Goal: Task Accomplishment & Management: Use online tool/utility

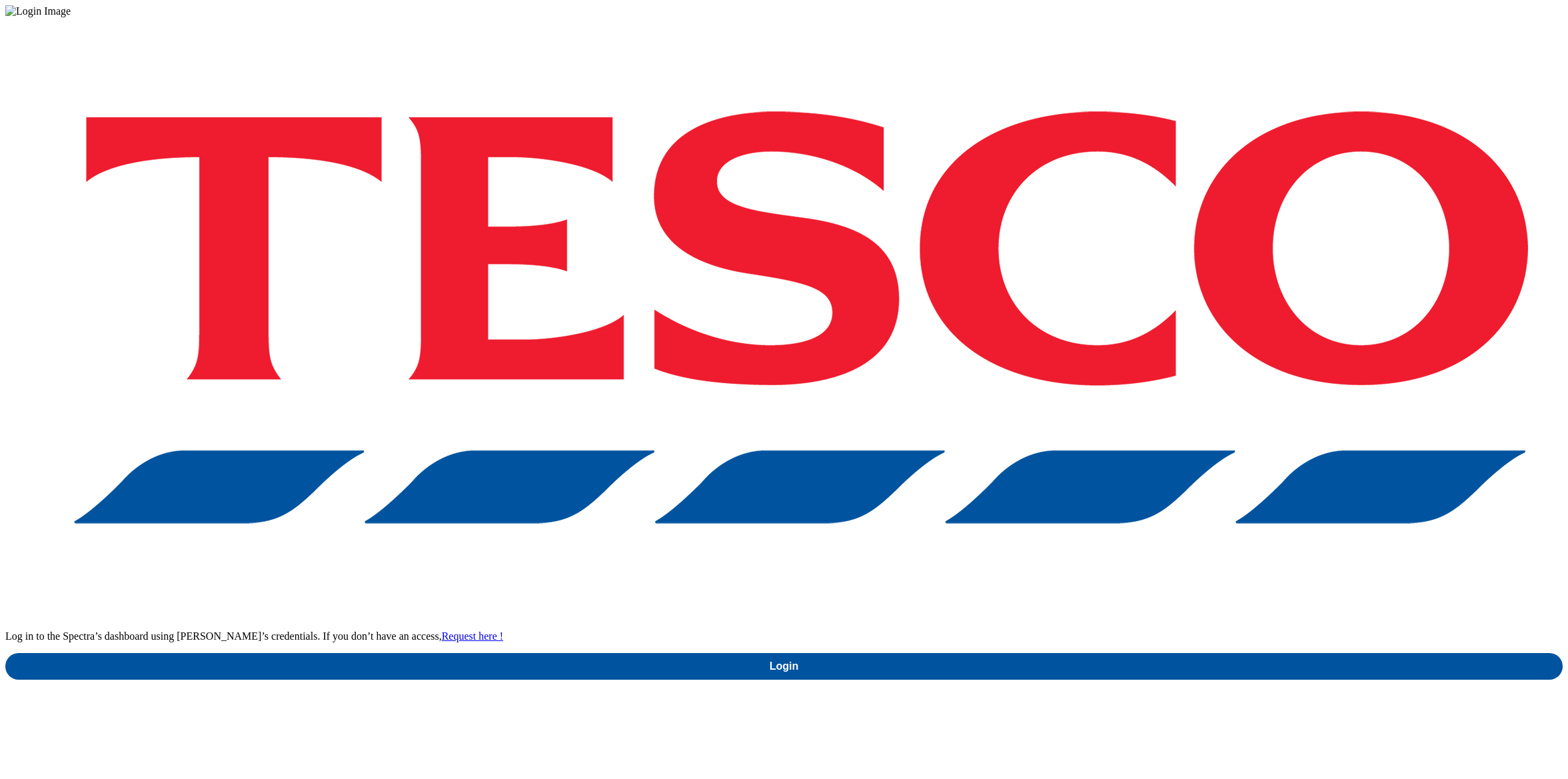
click at [1101, 452] on div "Log in to the Spectra’s dashboard using [PERSON_NAME]’s credentials. If you don…" at bounding box center [784, 349] width 1558 height 663
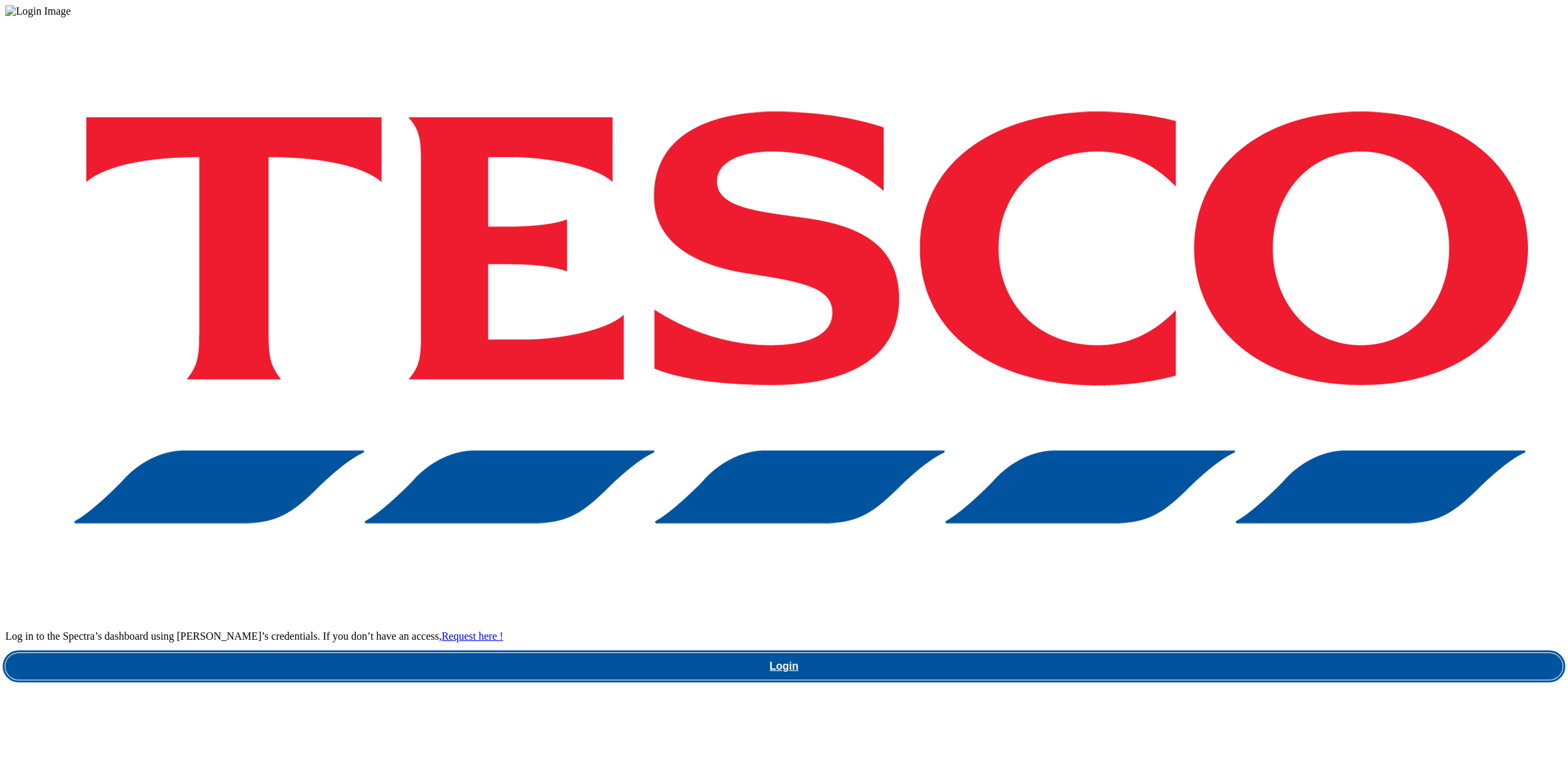
click at [1095, 653] on link "Login" at bounding box center [784, 665] width 1558 height 26
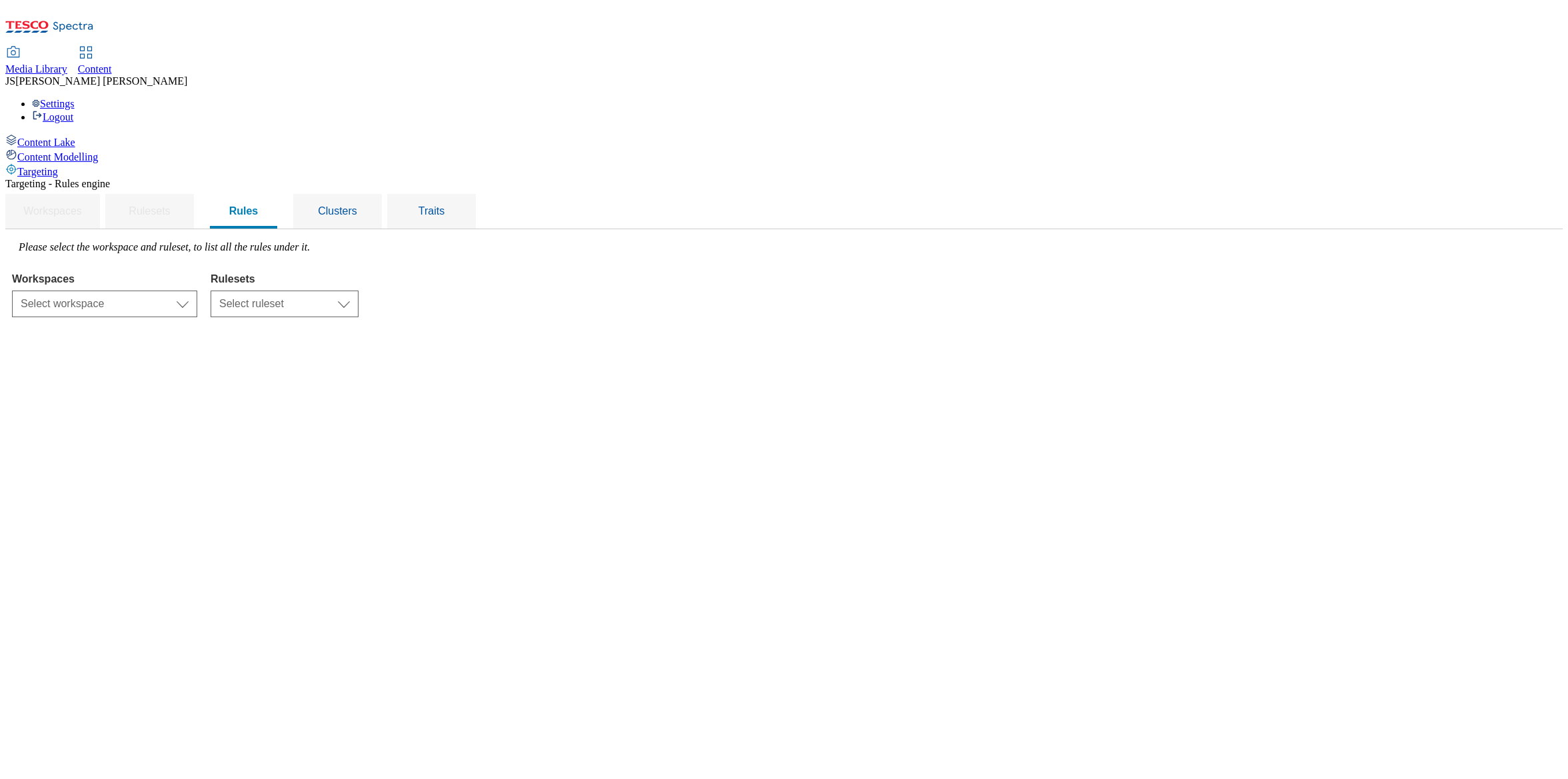
click at [67, 64] on span "Media Library" at bounding box center [36, 69] width 62 height 11
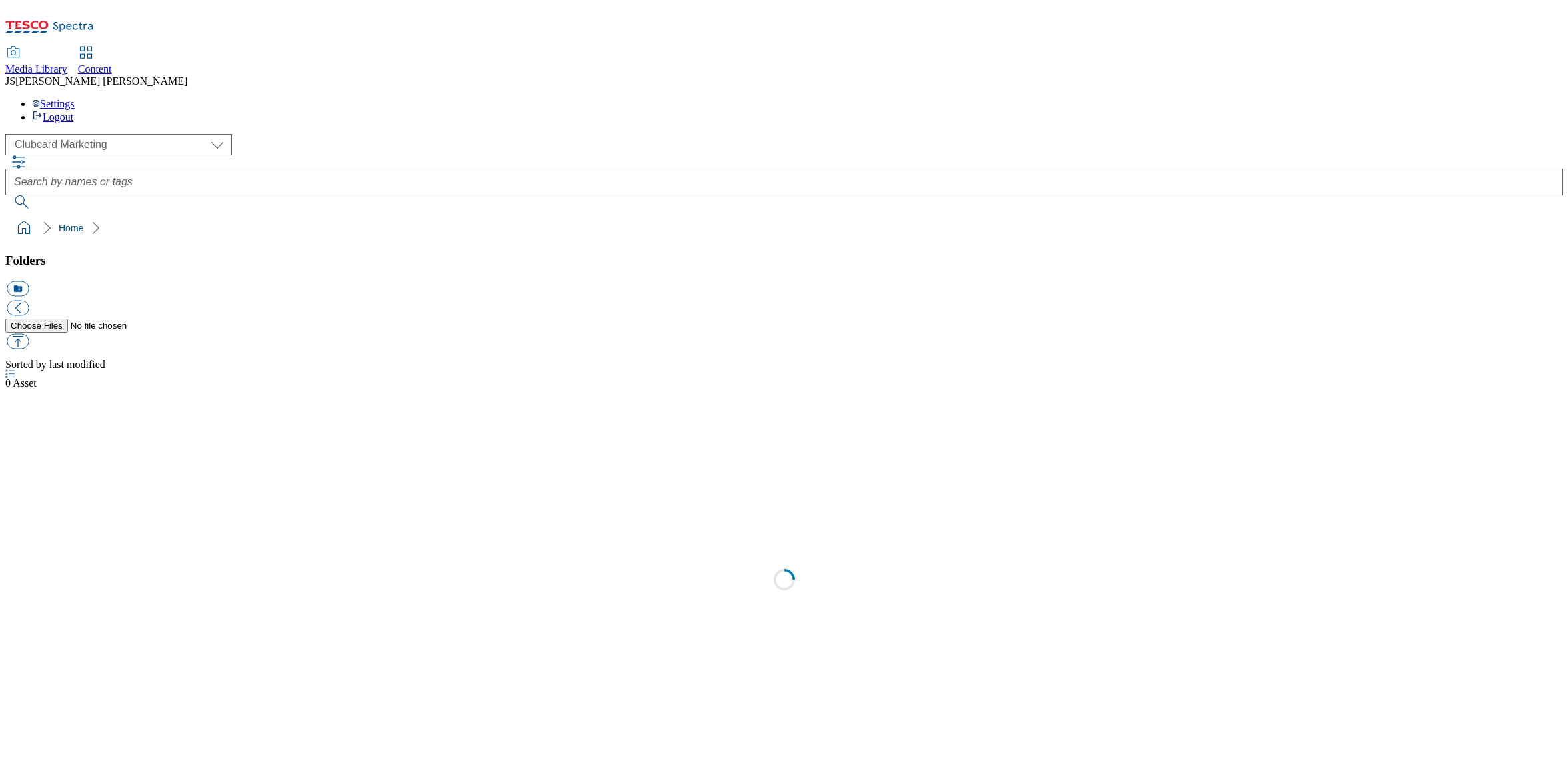
select select "flare-clubcard-mktg"
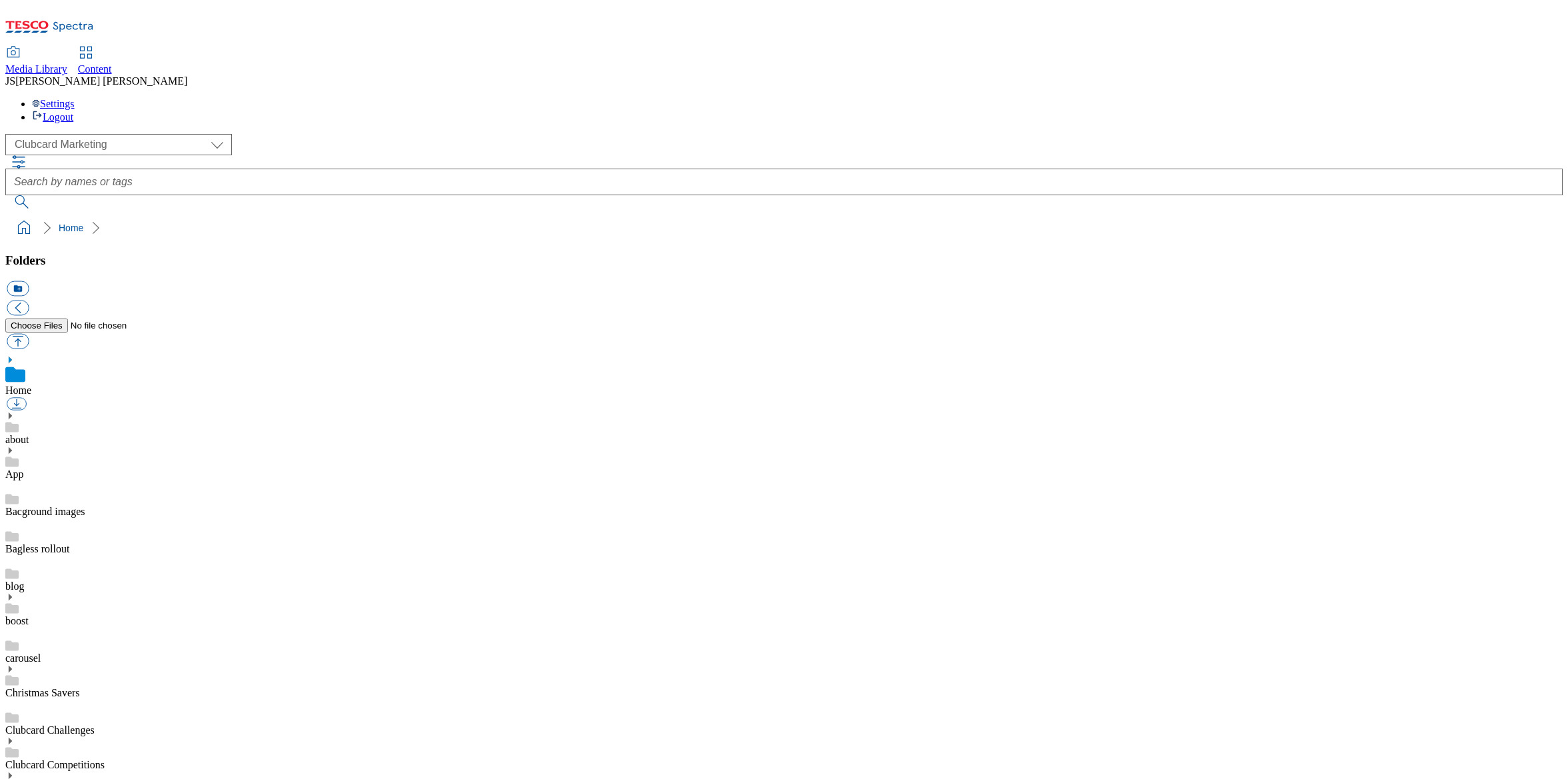
scroll to position [1, 0]
click at [112, 64] on span "Content" at bounding box center [95, 69] width 34 height 11
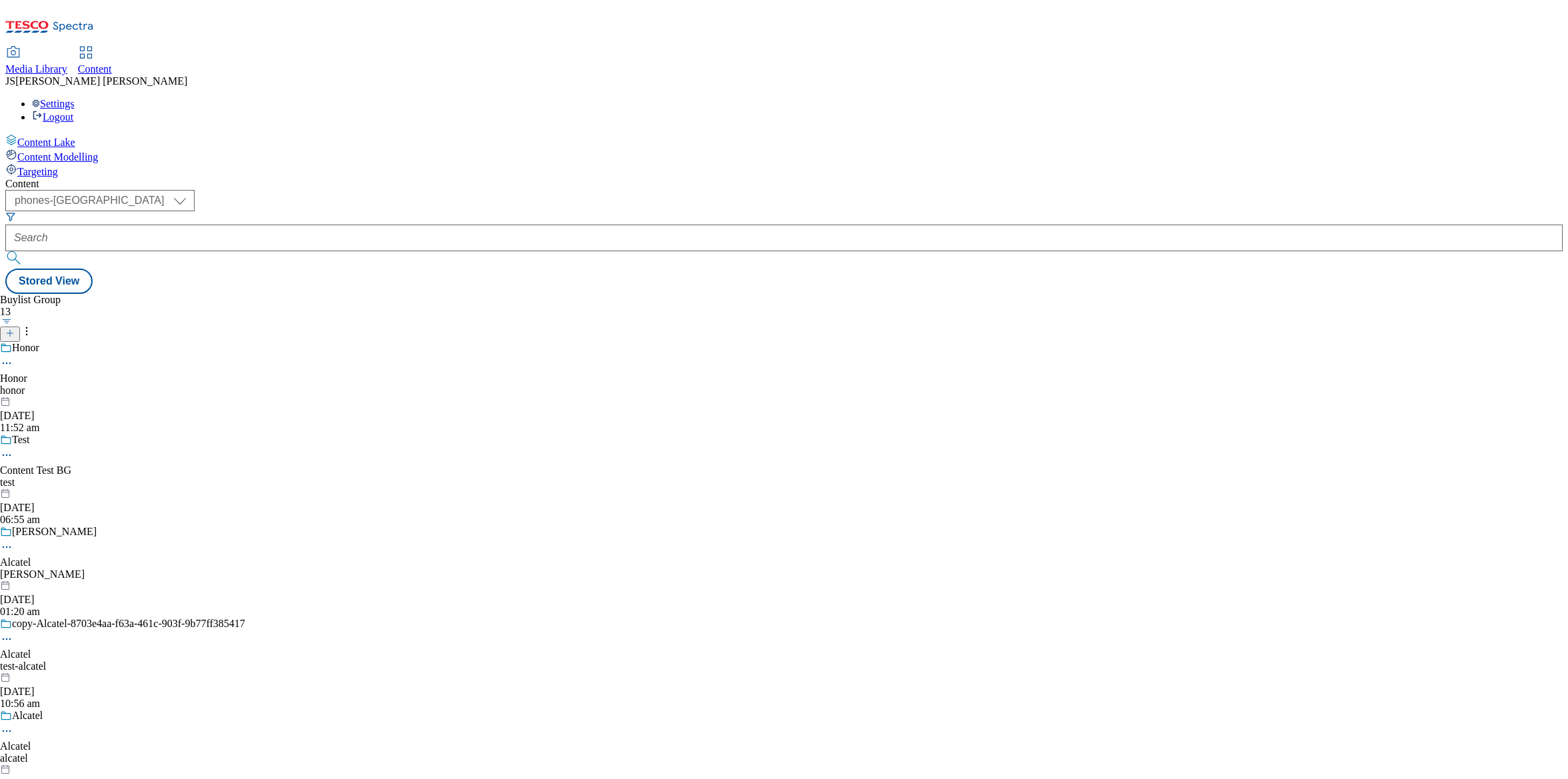
click at [328, 294] on div "Buylist Group 13 Honor Honor honor 14 Jul 2025 11:52 am Test Content Test BG te…" at bounding box center [784, 294] width 1558 height 0
click at [195, 190] on select "ghs-roi ghs-uk ighs-cz ighs-hu ighs-sk phones-uk" at bounding box center [100, 200] width 189 height 21
select select "ghs-uk"
click at [173, 190] on select "ghs-roi ghs-uk ighs-cz ighs-hu ighs-sk phones-uk" at bounding box center [100, 200] width 189 height 21
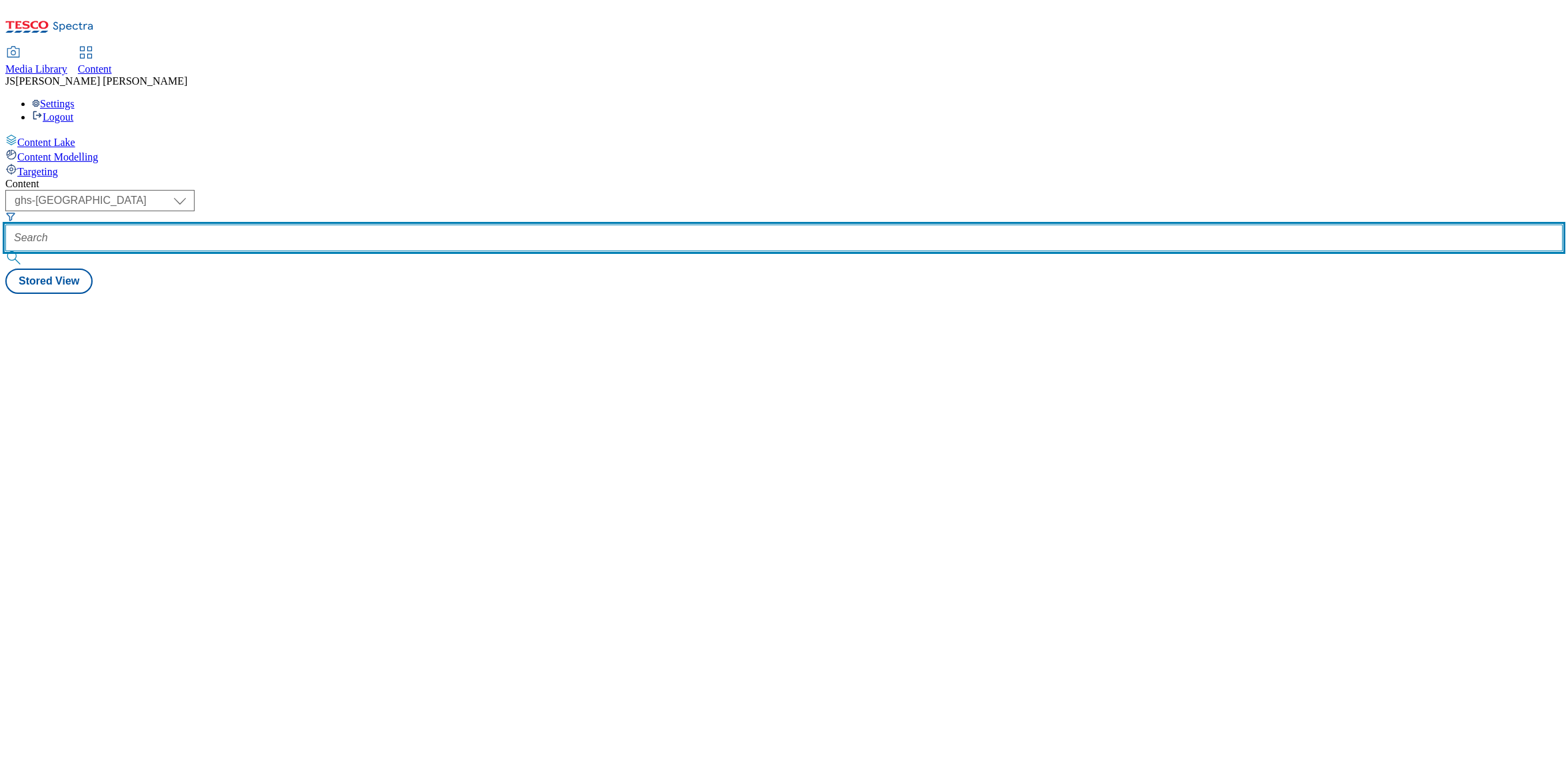
click at [310, 225] on input "text" at bounding box center [784, 238] width 1558 height 26
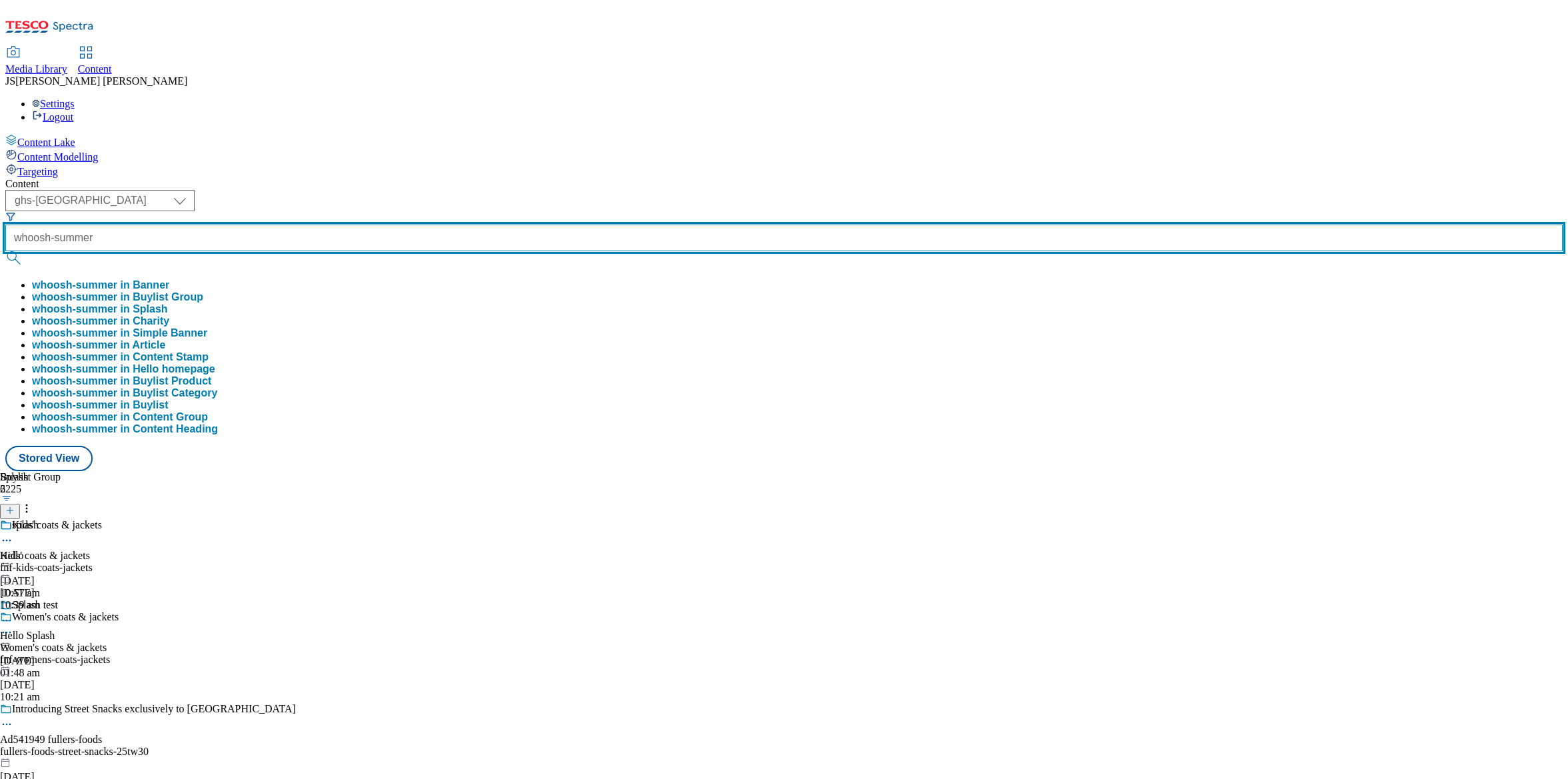
type input "whoosh-summer"
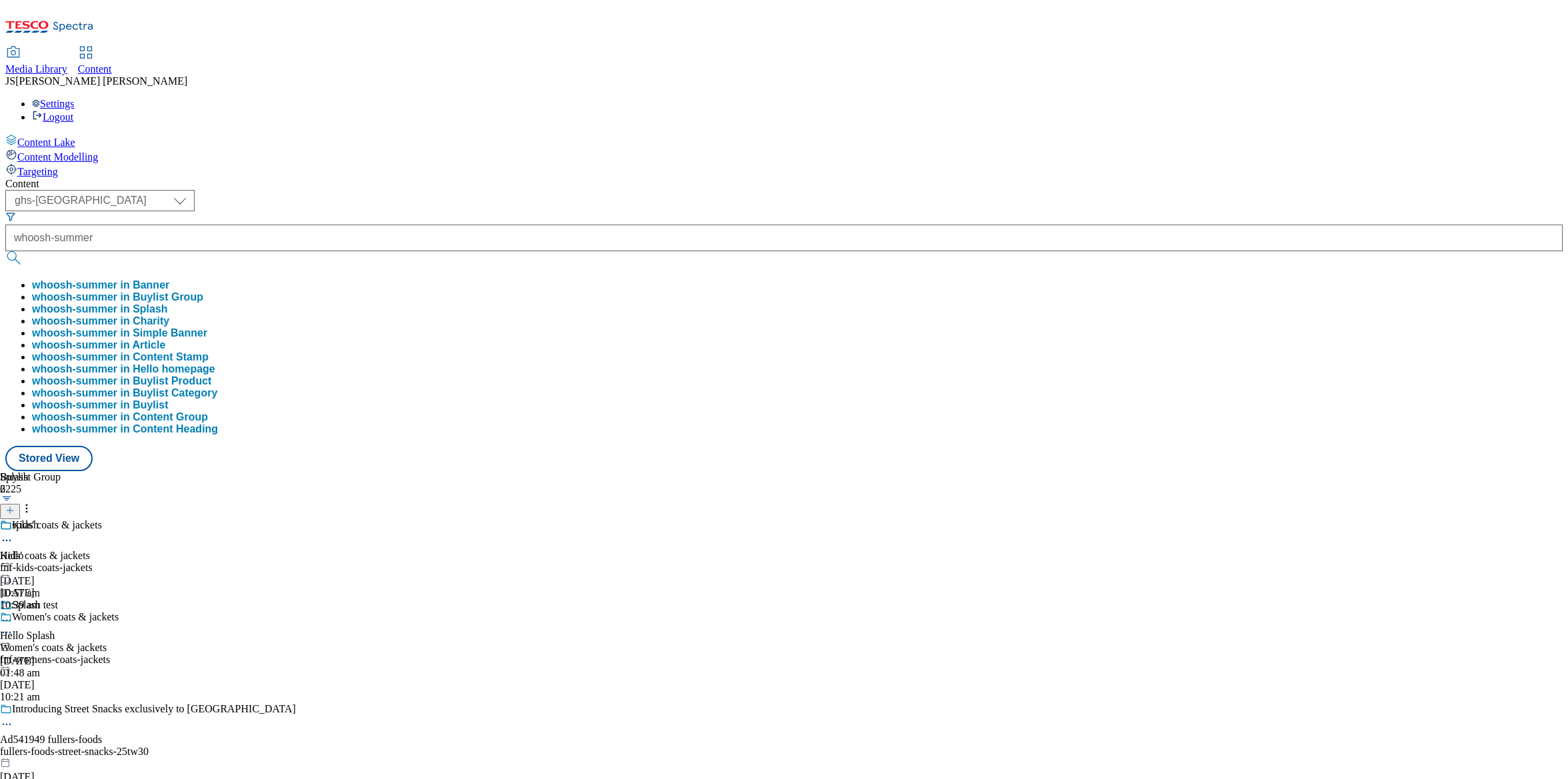
click at [203, 291] on button "whoosh-summer in Buylist Group" at bounding box center [117, 297] width 171 height 12
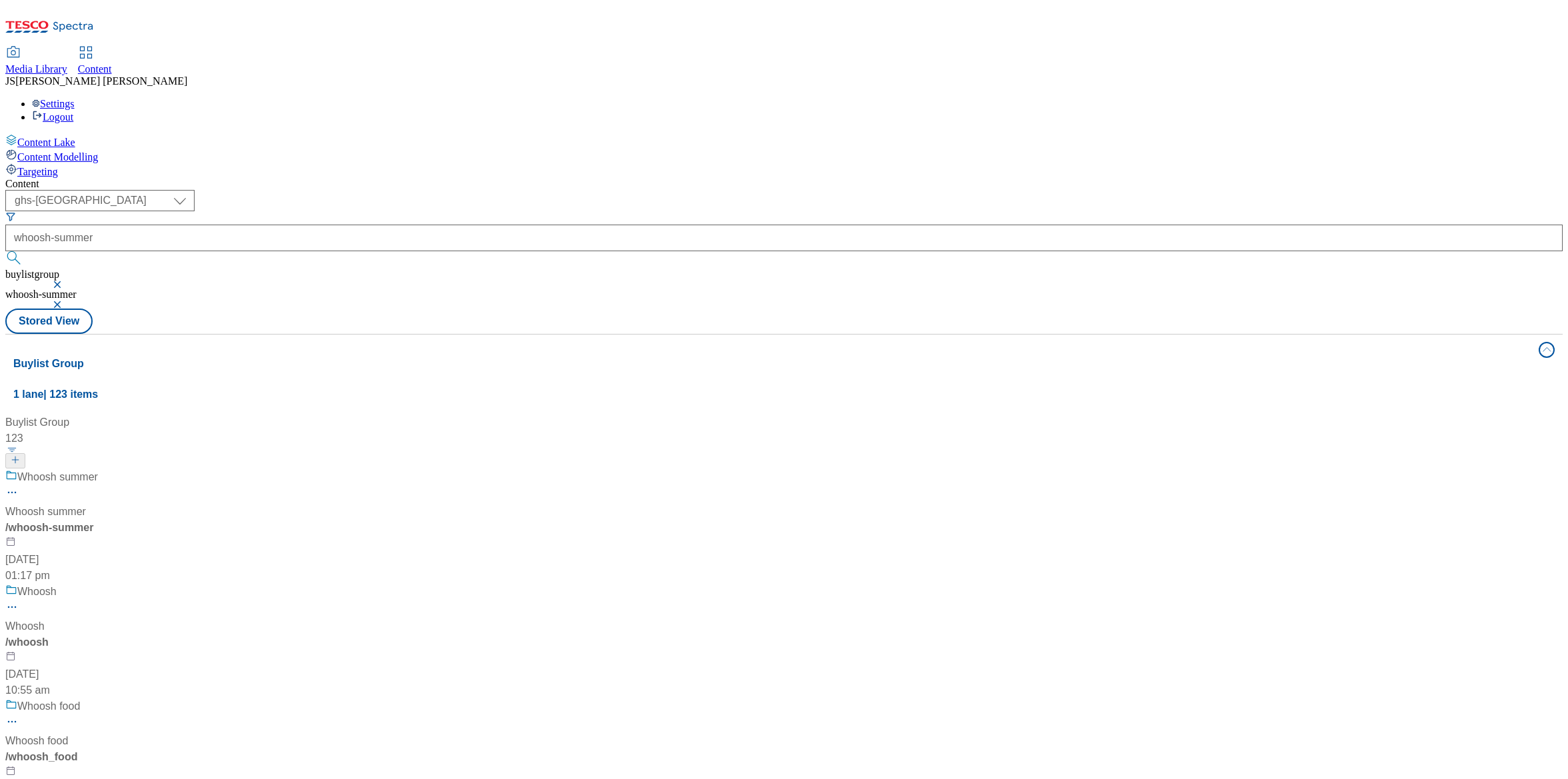
click at [93, 521] on span "/ whoosh-summer" at bounding box center [49, 527] width 88 height 11
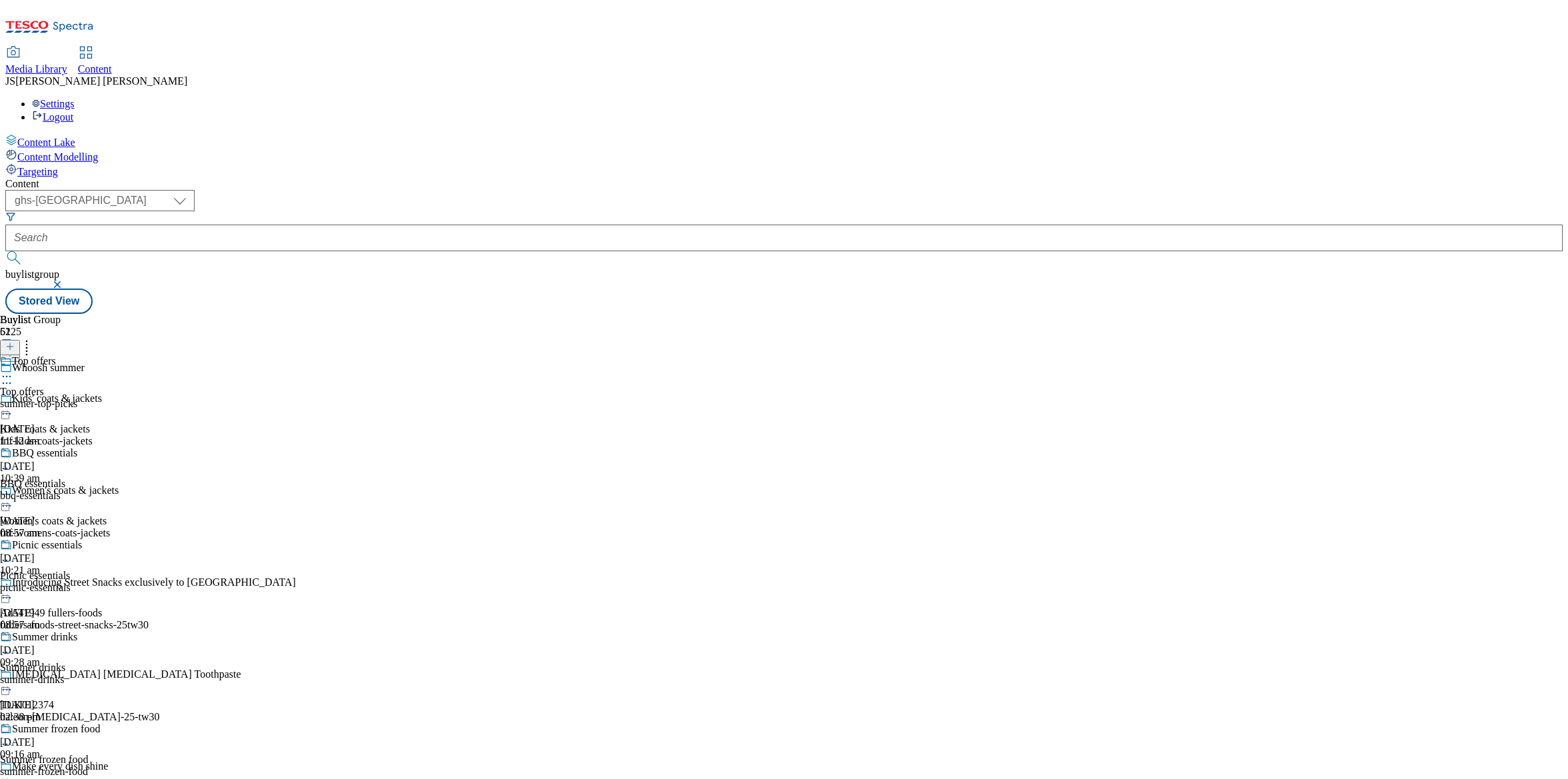
click at [14, 369] on icon at bounding box center [6, 376] width 14 height 14
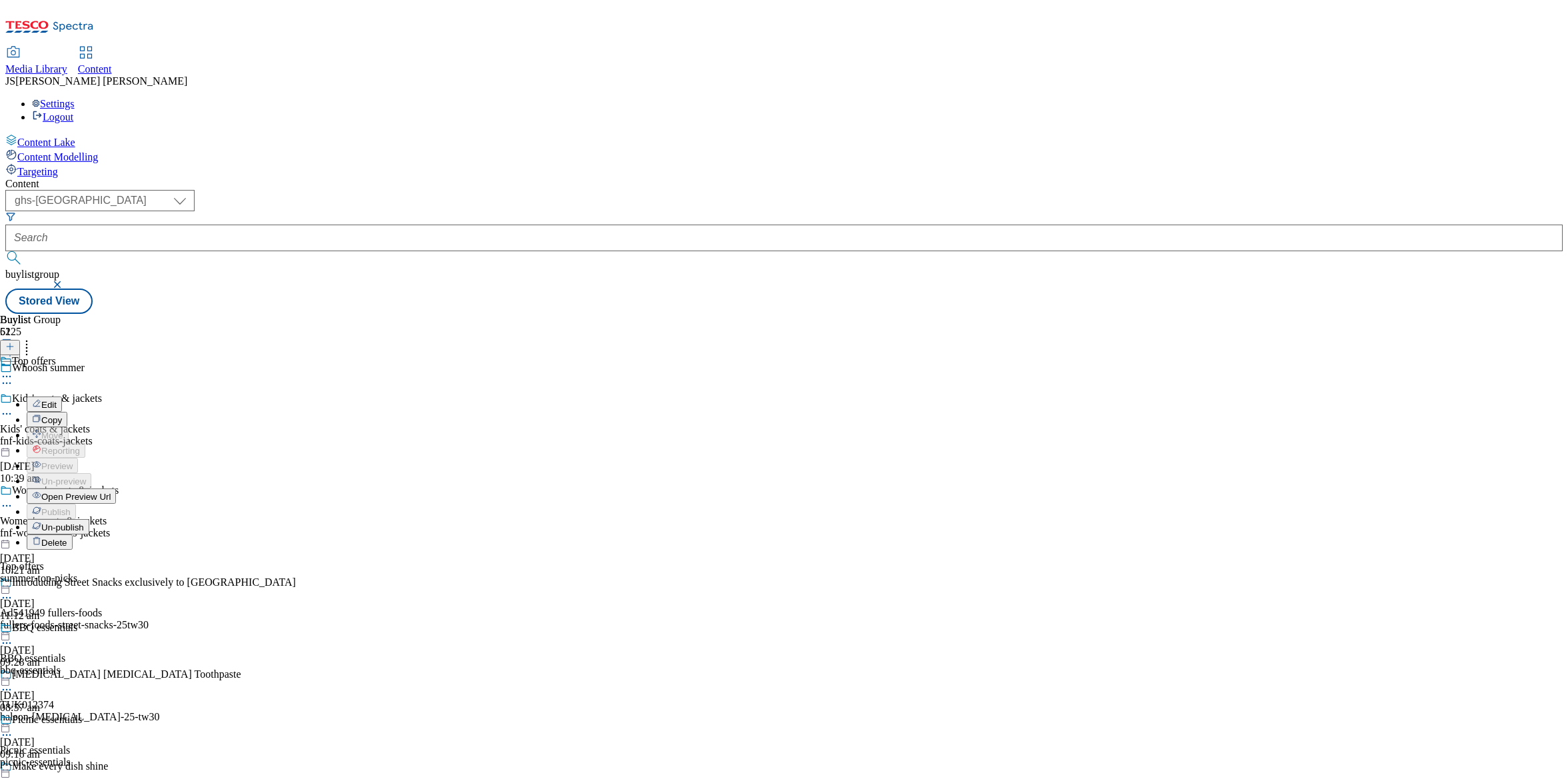
click at [84, 522] on span "Un-publish" at bounding box center [62, 527] width 43 height 10
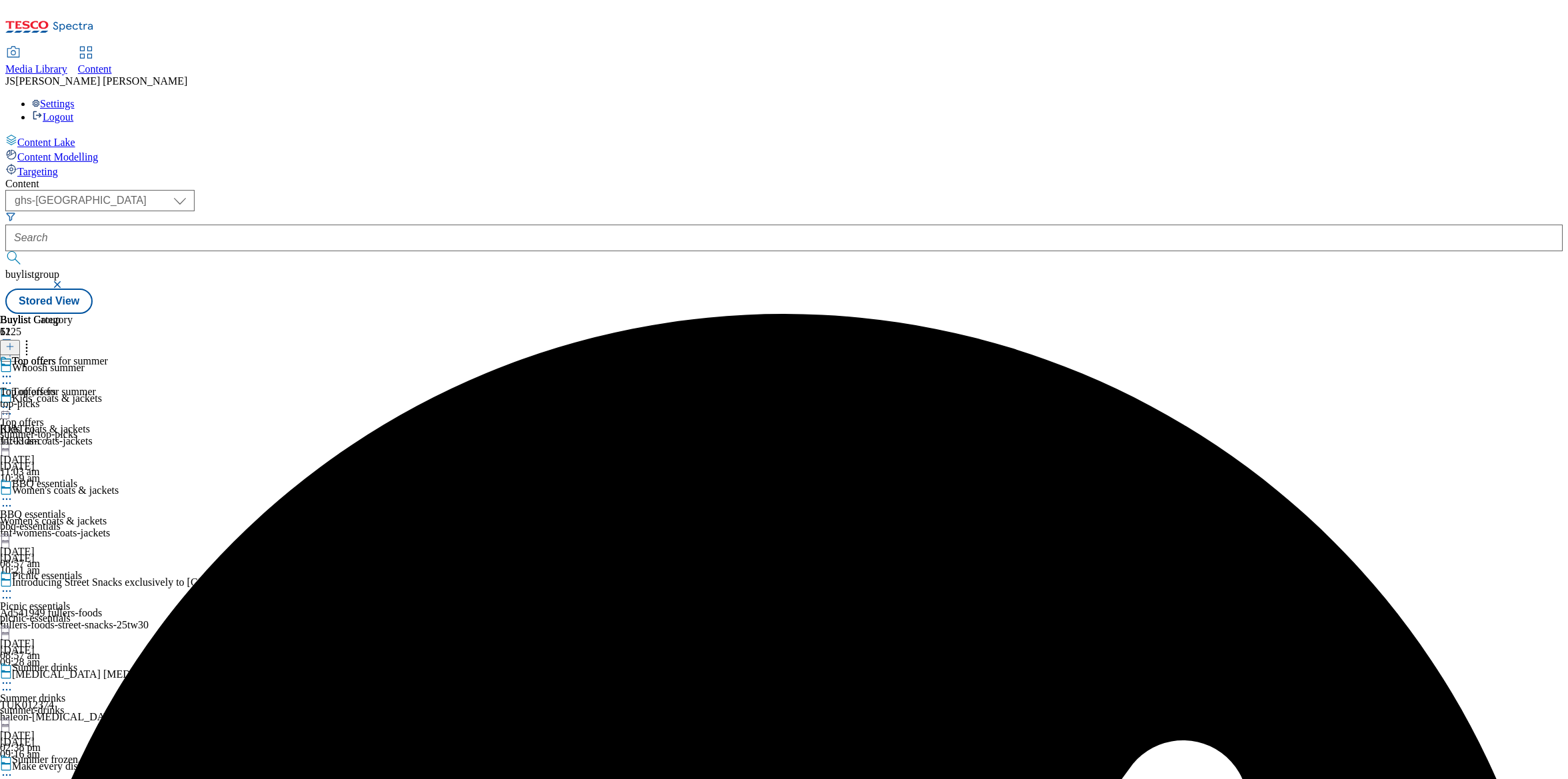
click at [14, 400] on icon at bounding box center [6, 407] width 14 height 14
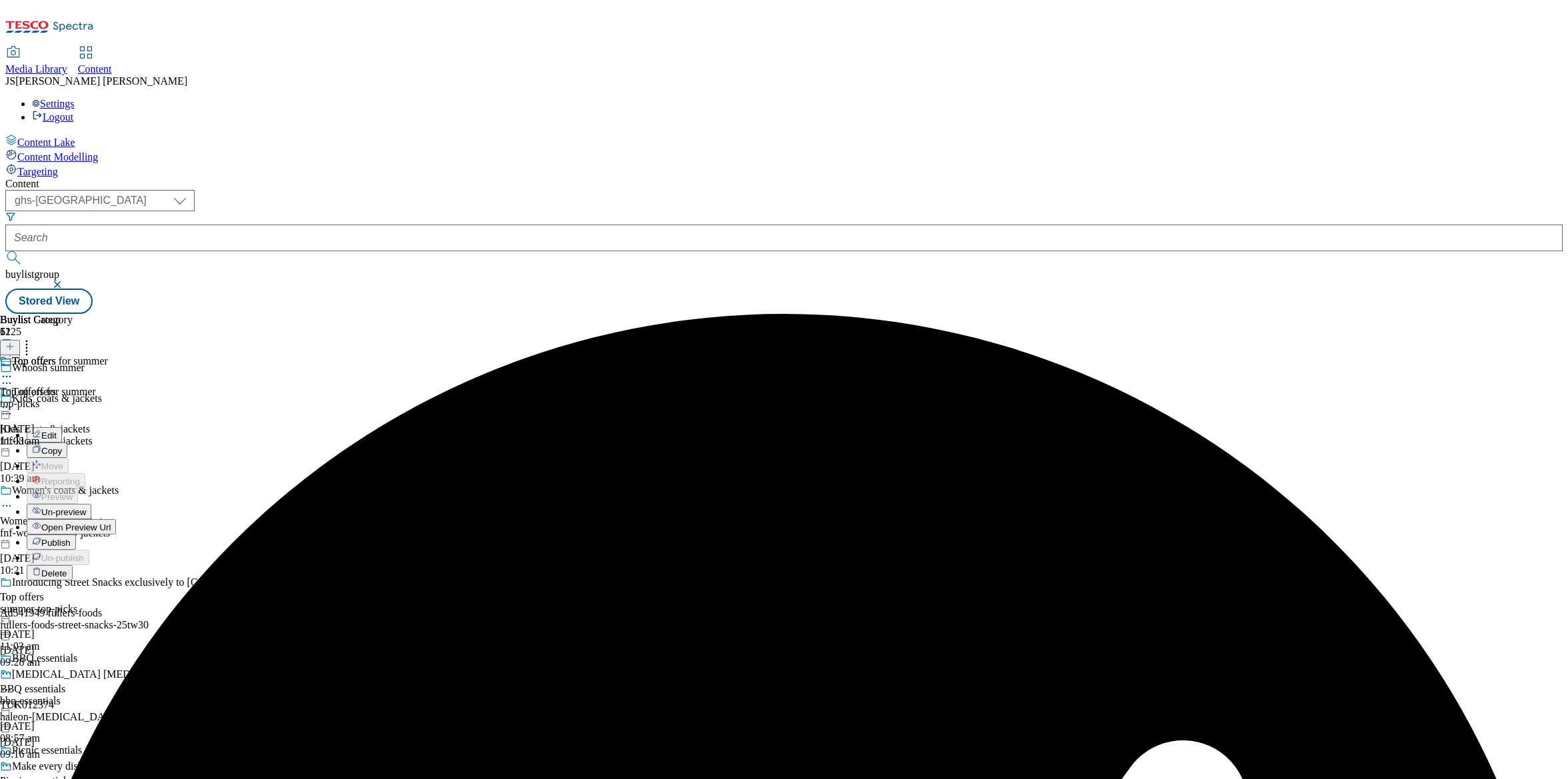
click at [86, 507] on span "Un-preview" at bounding box center [63, 511] width 45 height 10
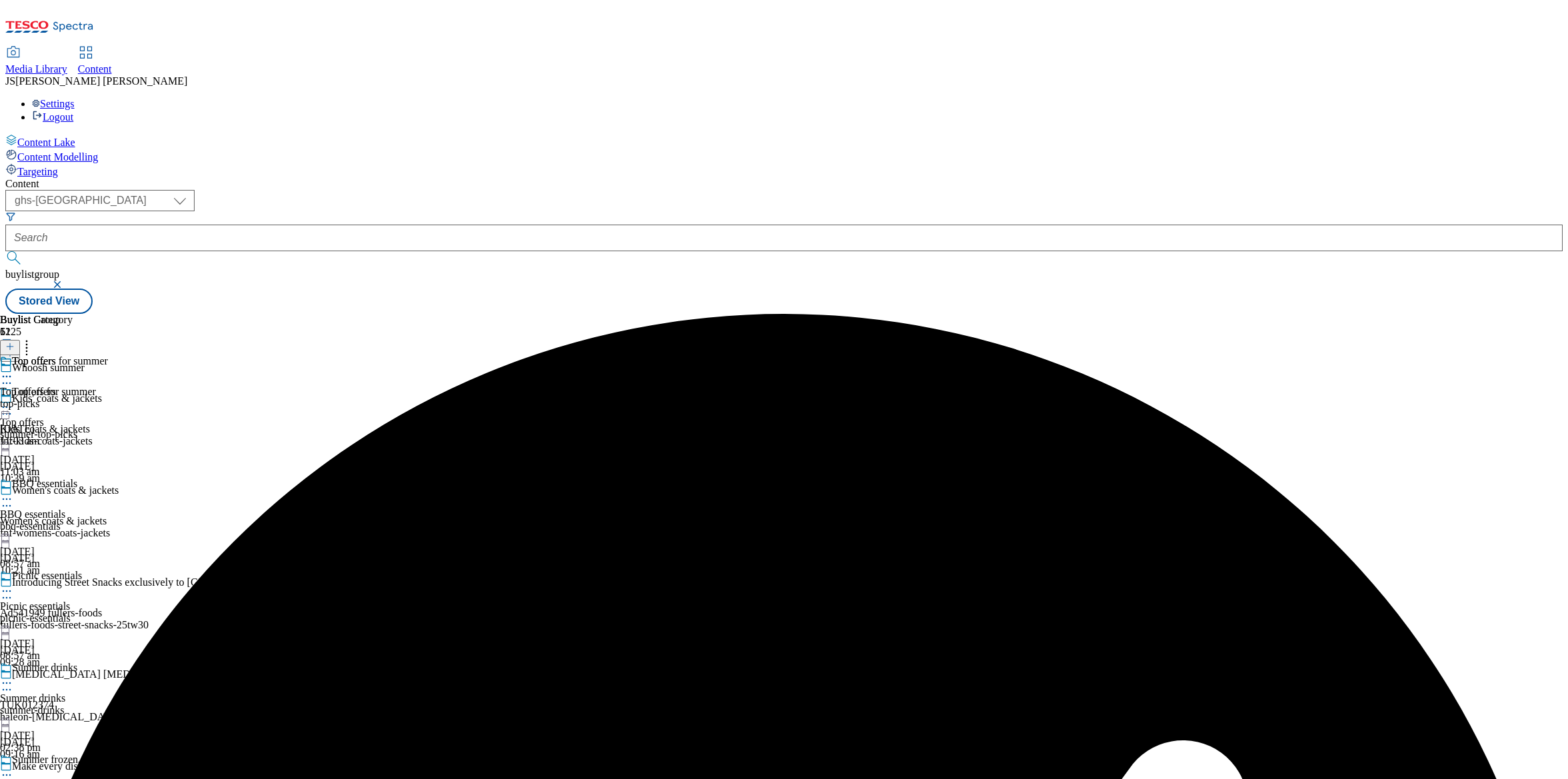
click at [14, 492] on icon at bounding box center [6, 499] width 14 height 14
click at [84, 645] on span "Un-publish" at bounding box center [62, 650] width 43 height 10
click at [14, 492] on icon at bounding box center [6, 499] width 14 height 14
click at [86, 599] on span "Un-preview" at bounding box center [63, 603] width 45 height 10
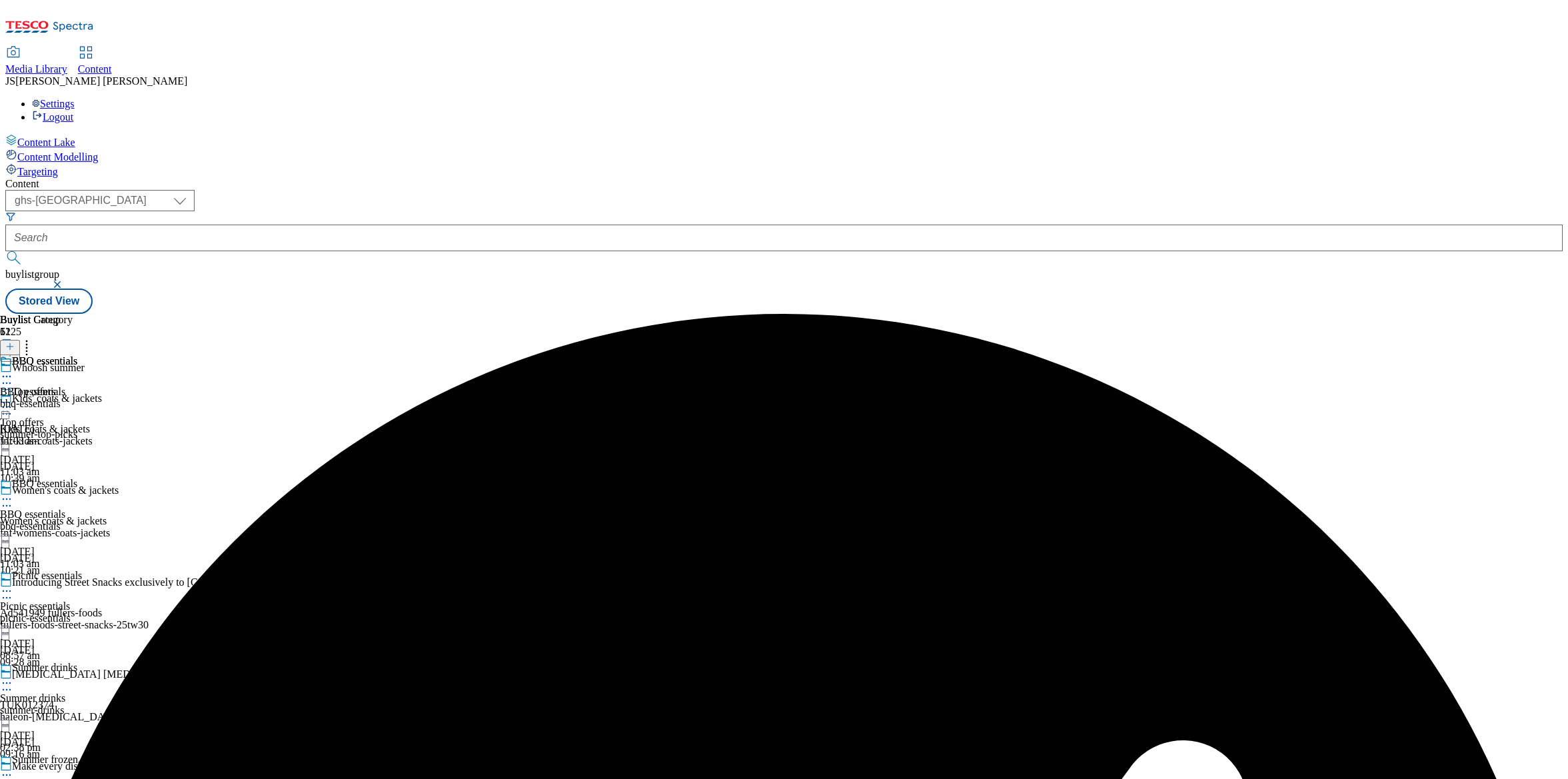
click at [14, 584] on icon at bounding box center [6, 591] width 14 height 14
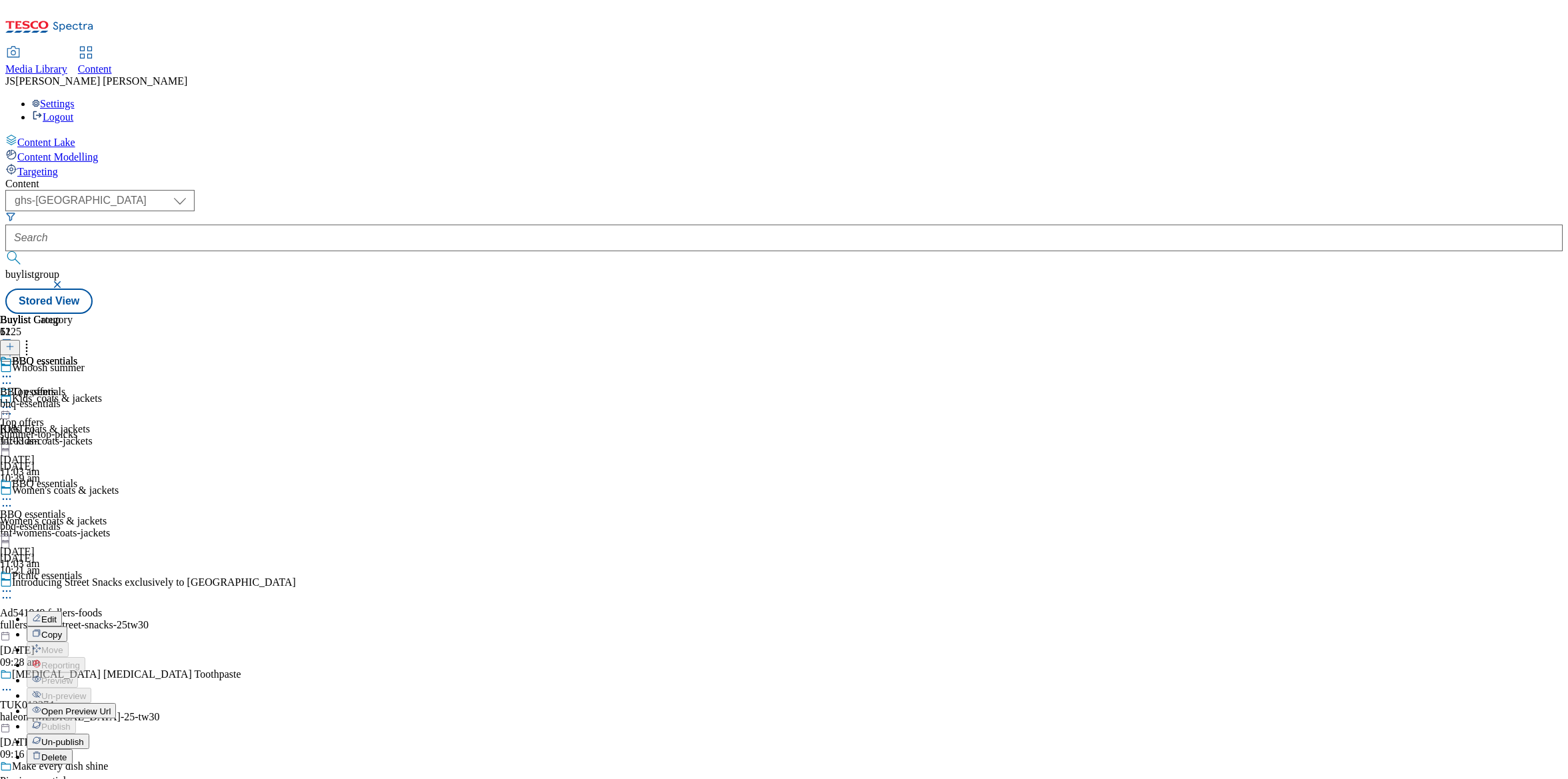
click at [84, 737] on span "Un-publish" at bounding box center [62, 742] width 43 height 10
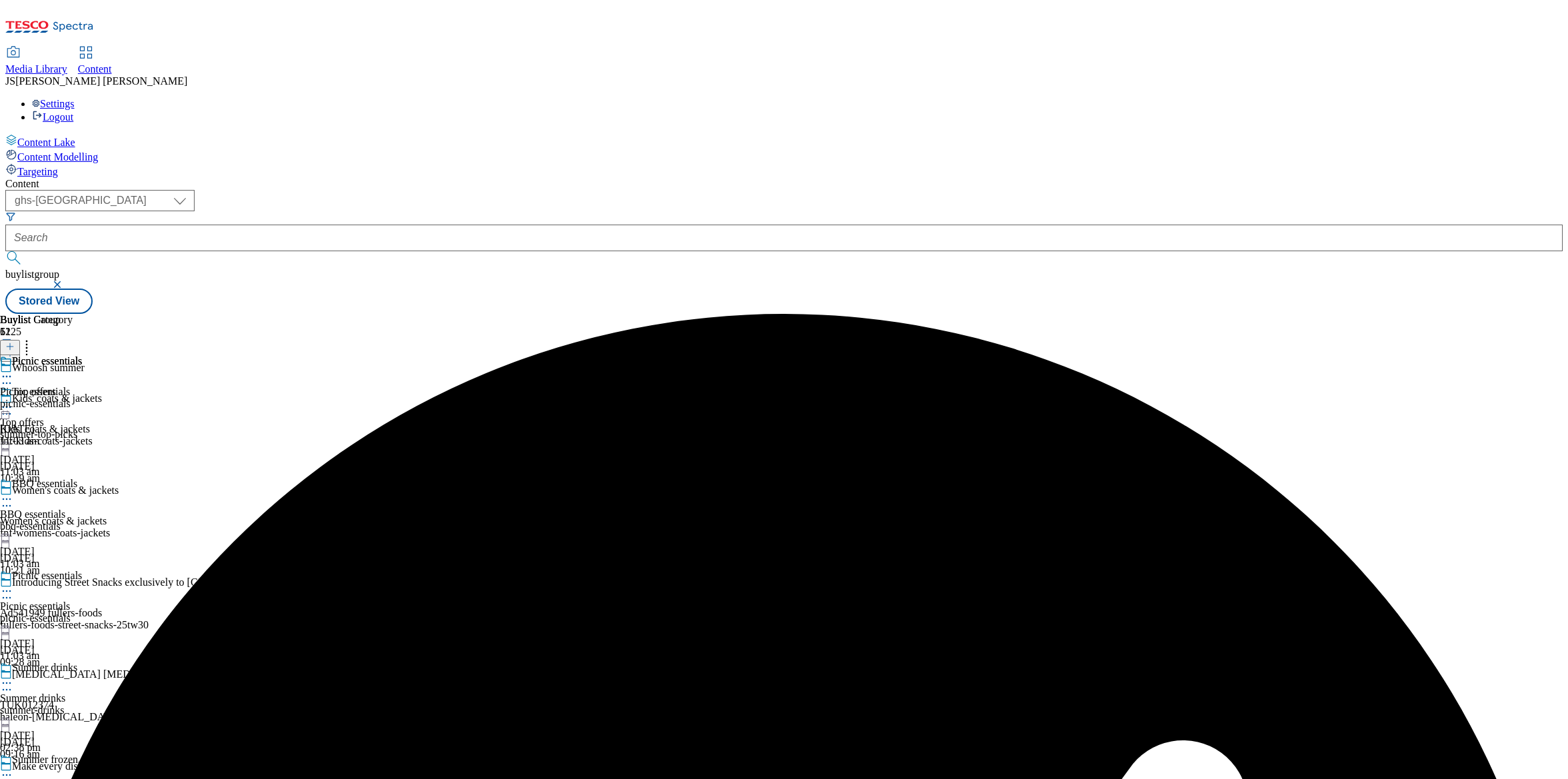
click at [8, 591] on circle at bounding box center [7, 592] width 2 height 2
click at [86, 691] on span "Un-preview" at bounding box center [63, 695] width 45 height 10
click at [14, 676] on icon at bounding box center [6, 683] width 14 height 14
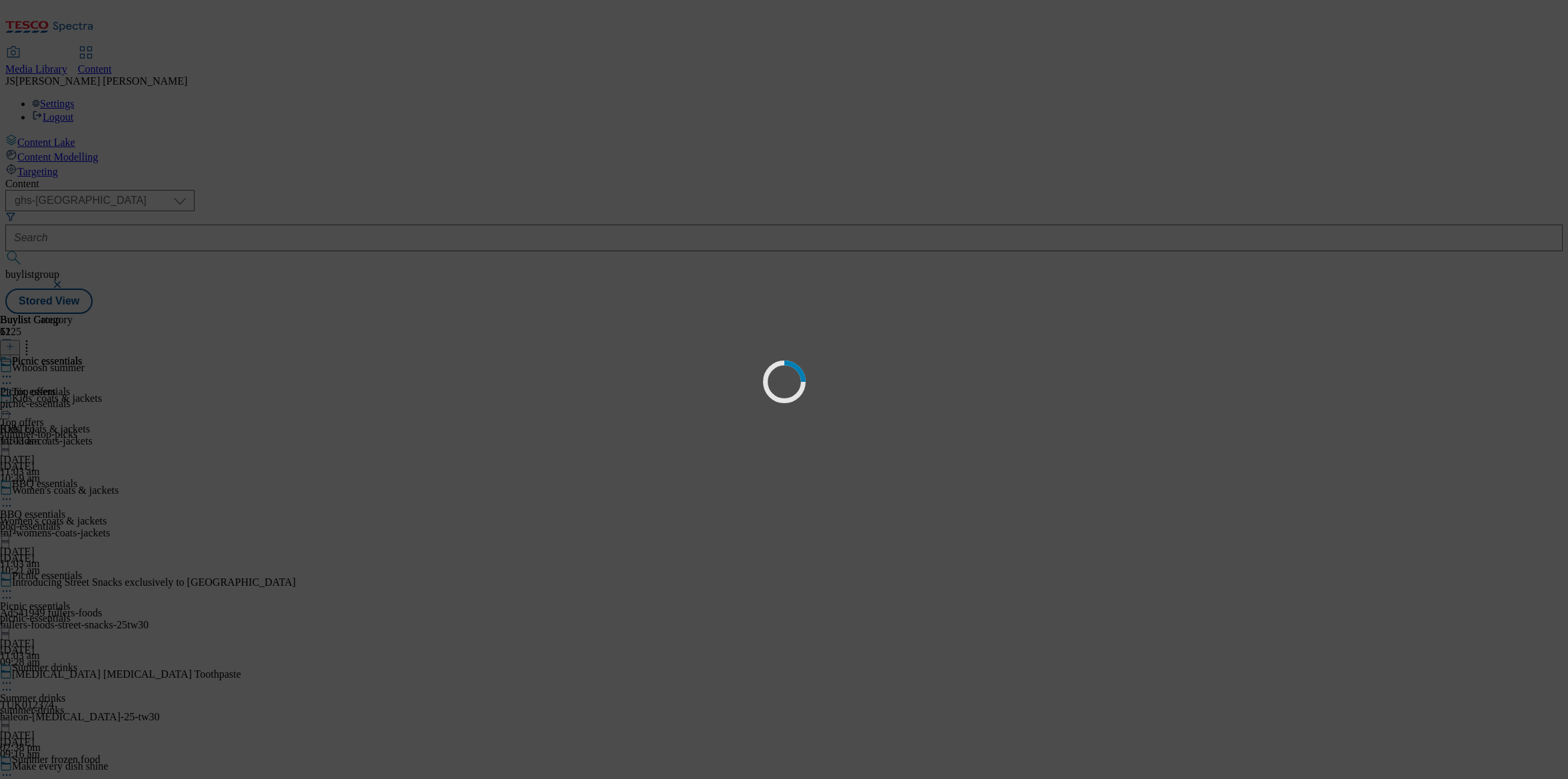
scroll to position [0, 0]
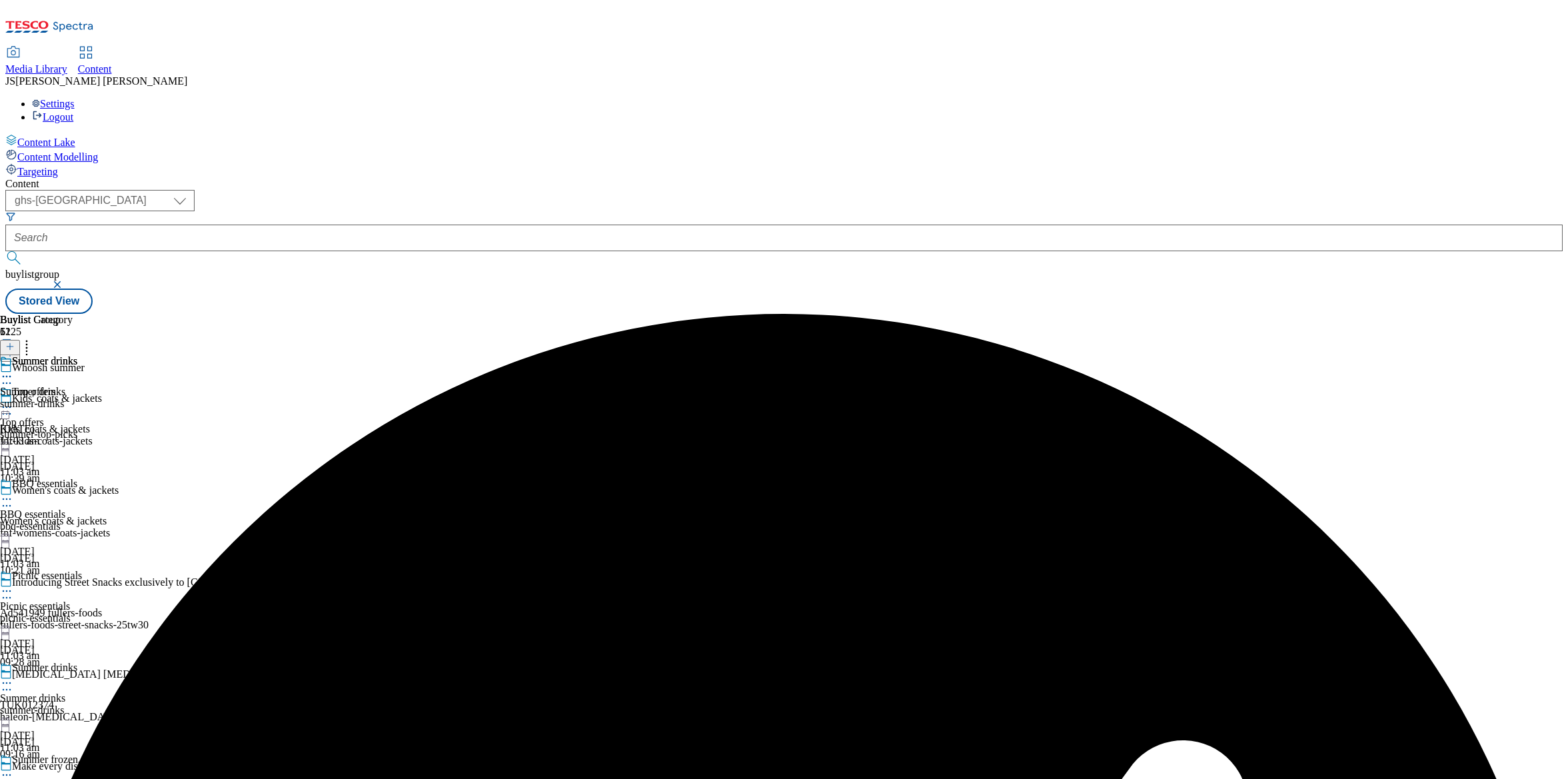
click at [14, 369] on icon at bounding box center [6, 376] width 14 height 14
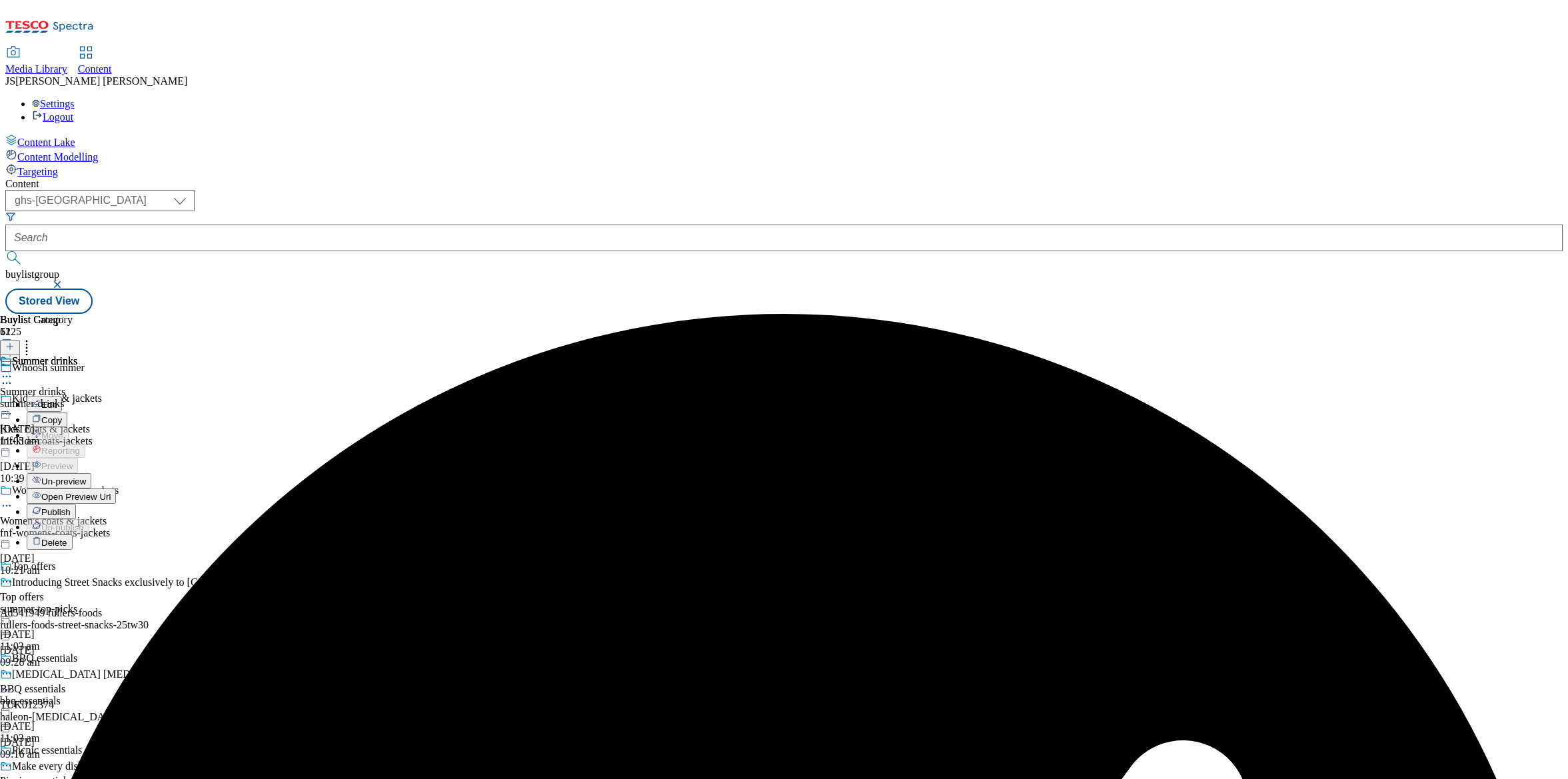
click at [86, 476] on span "Un-preview" at bounding box center [63, 481] width 45 height 10
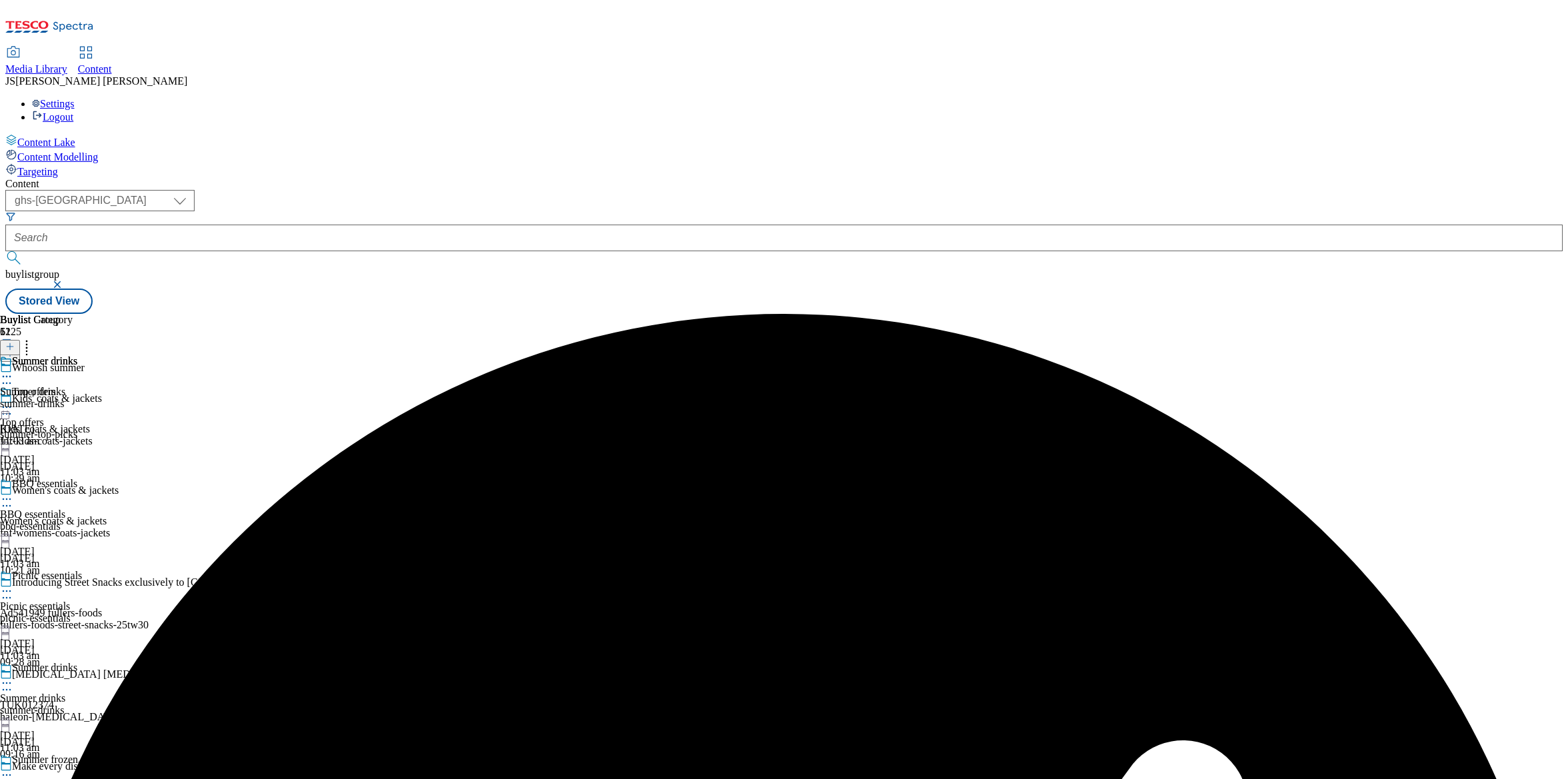
scroll to position [460, 0]
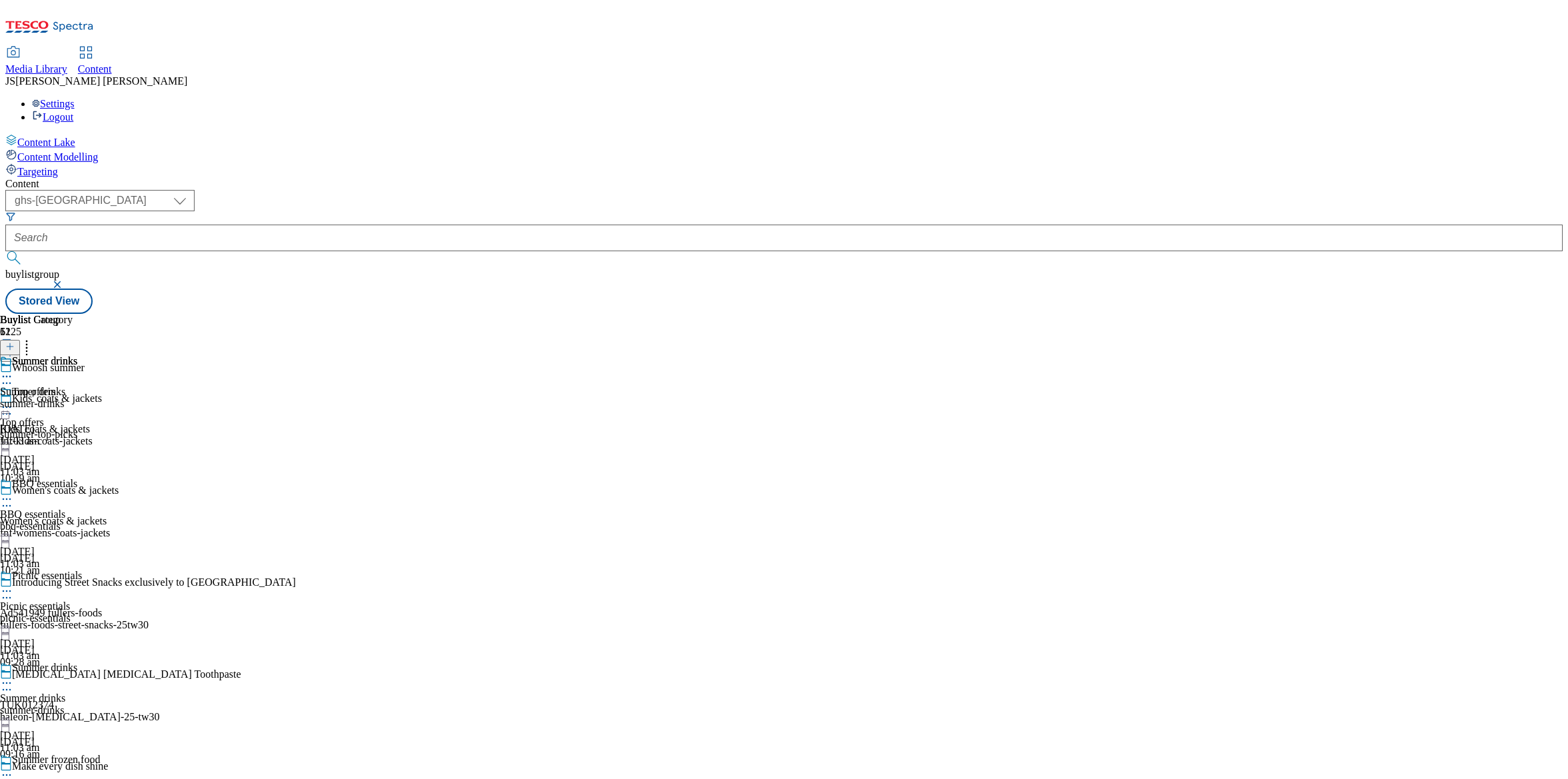
scroll to position [546, 0]
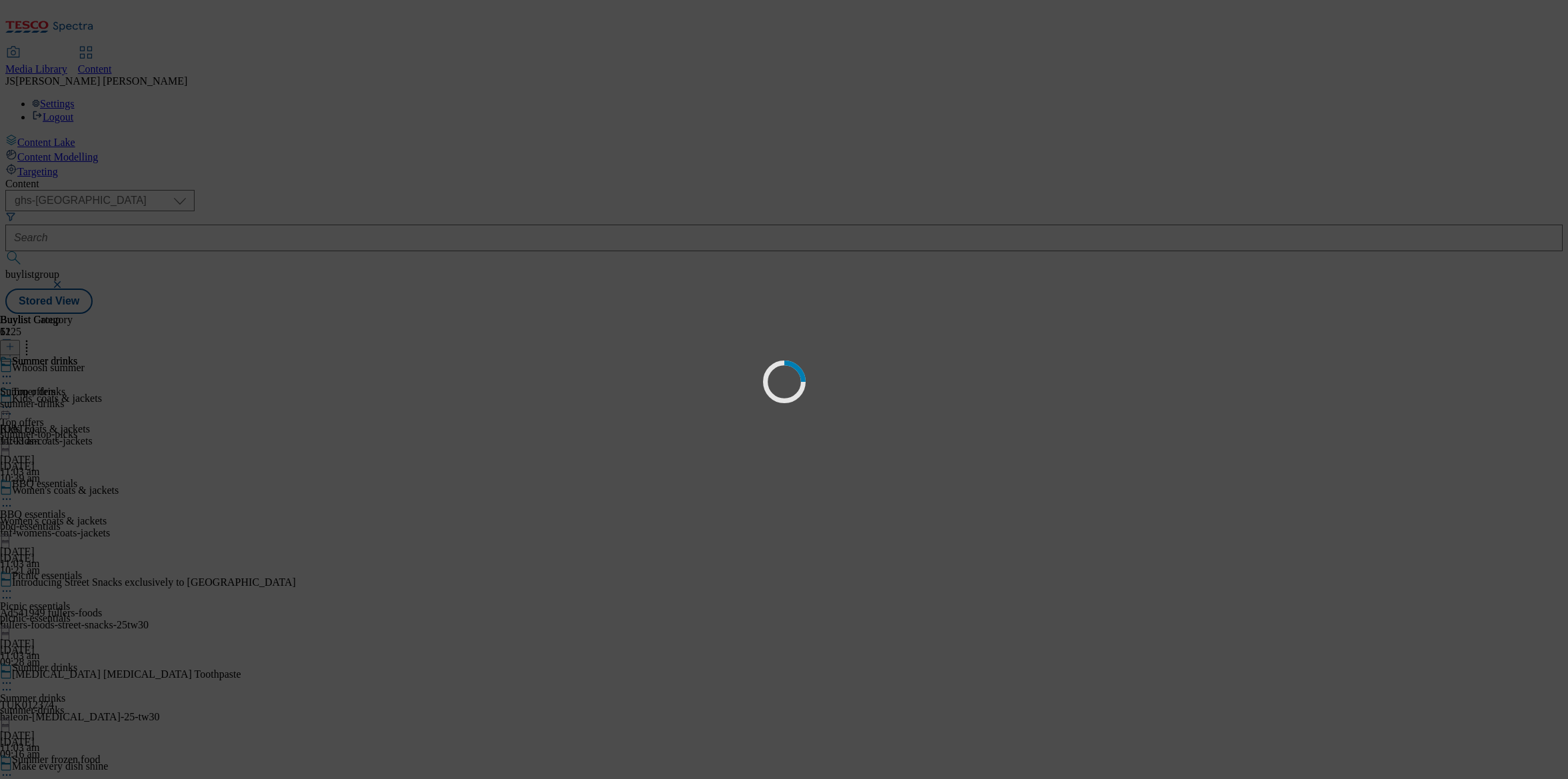
scroll to position [0, 0]
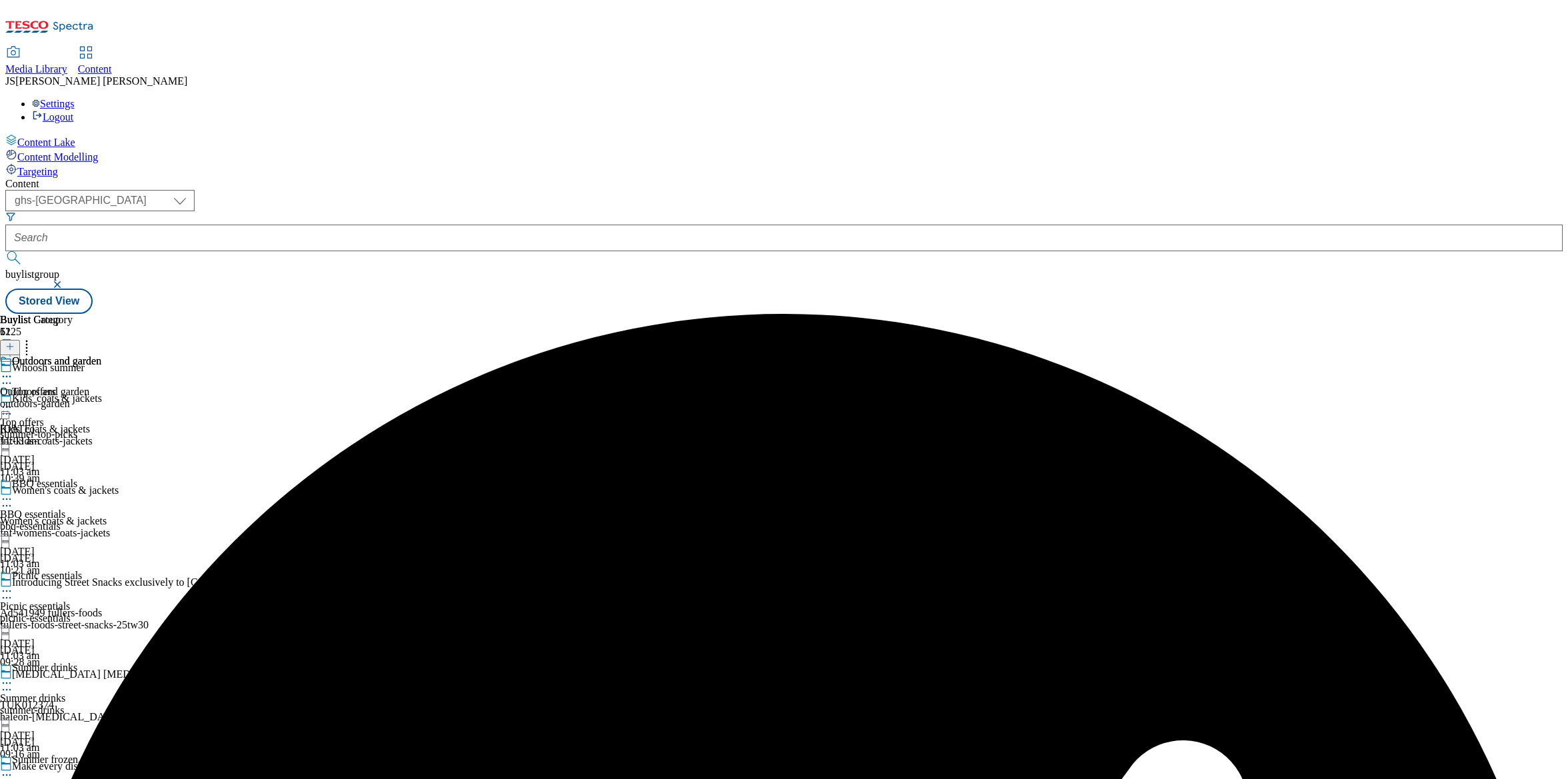
click at [5, 376] on circle at bounding box center [4, 377] width 2 height 2
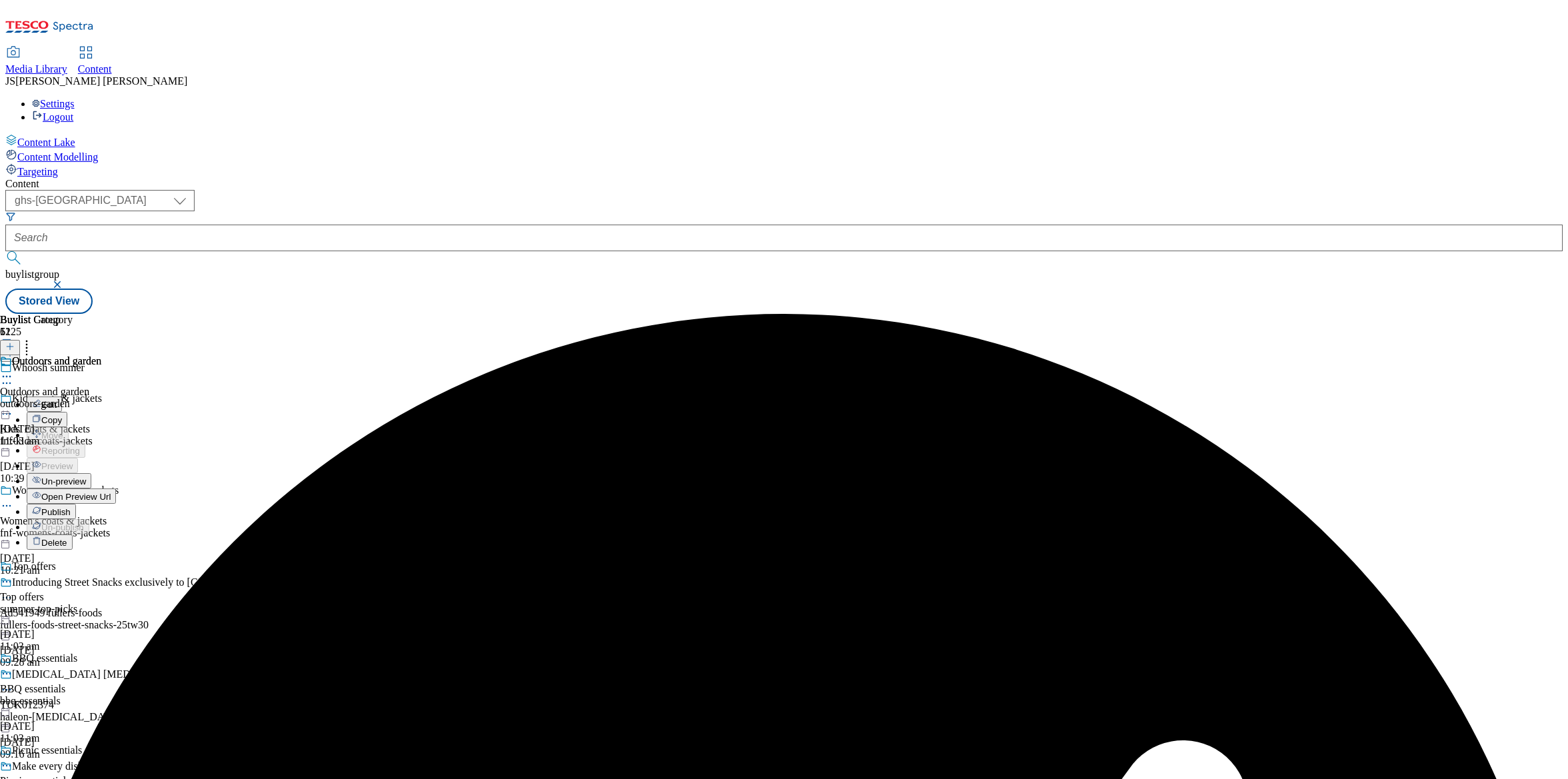
click at [86, 476] on span "Un-preview" at bounding box center [63, 481] width 45 height 10
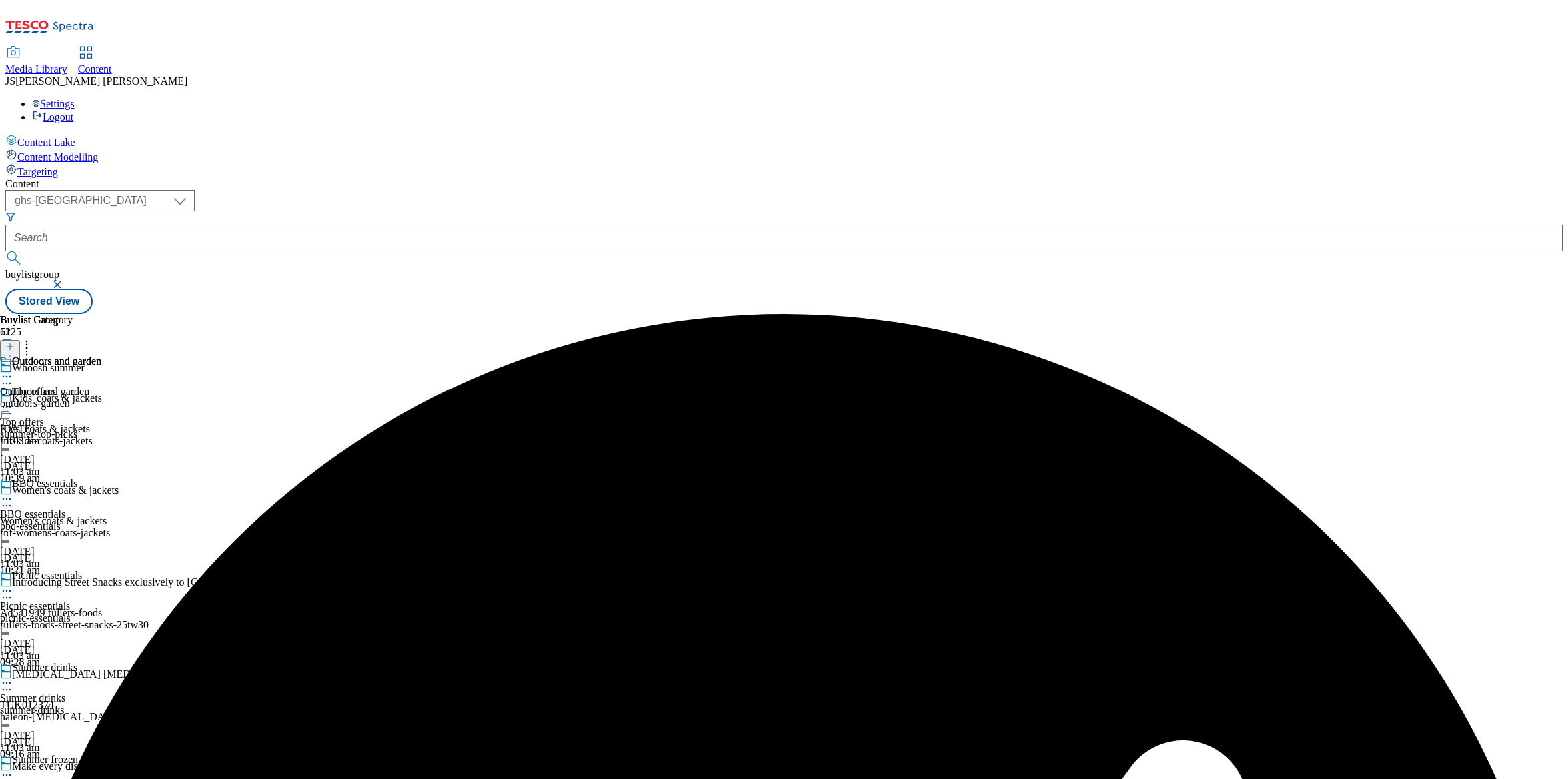
scroll to position [713, 0]
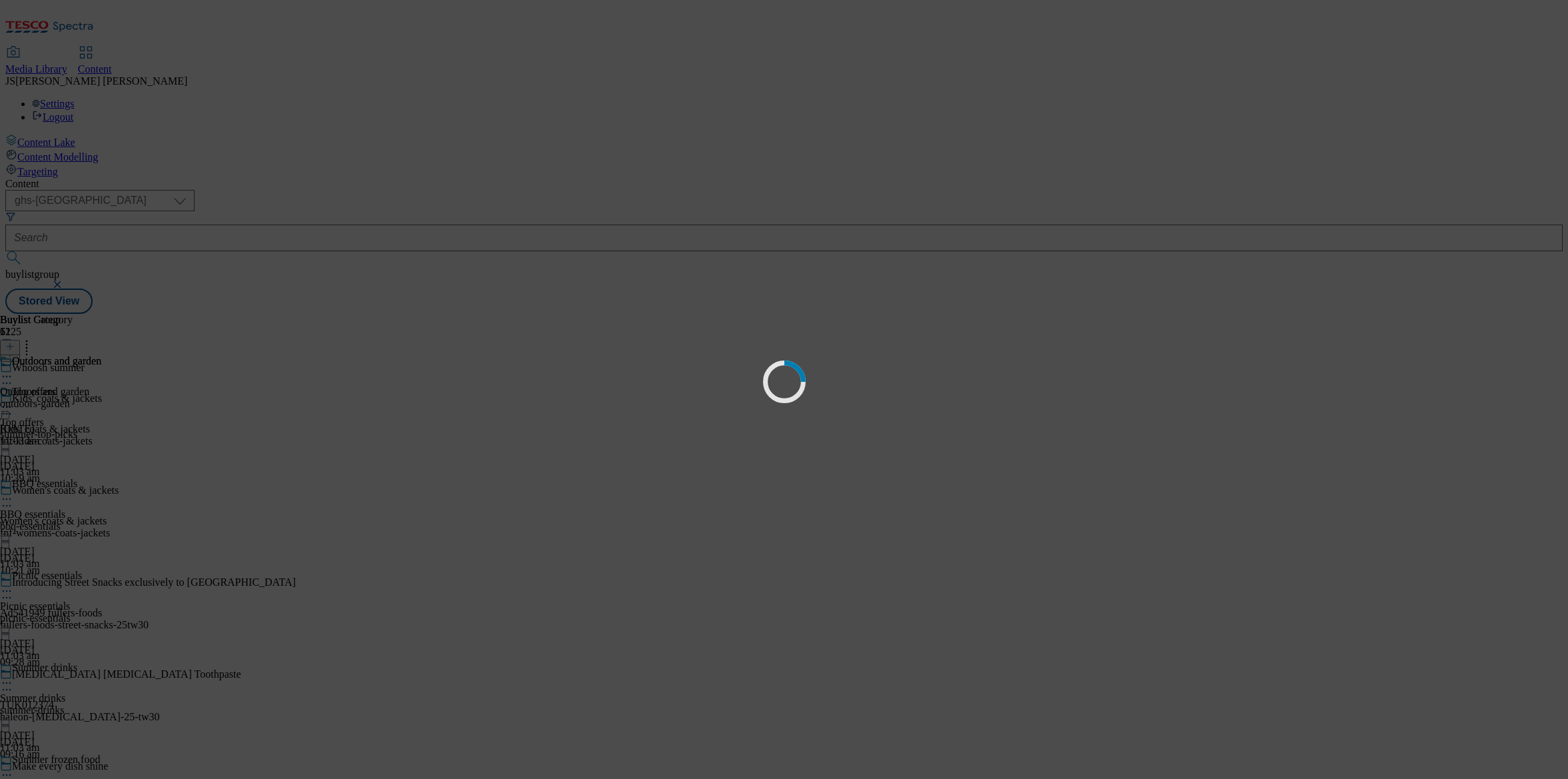
scroll to position [0, 0]
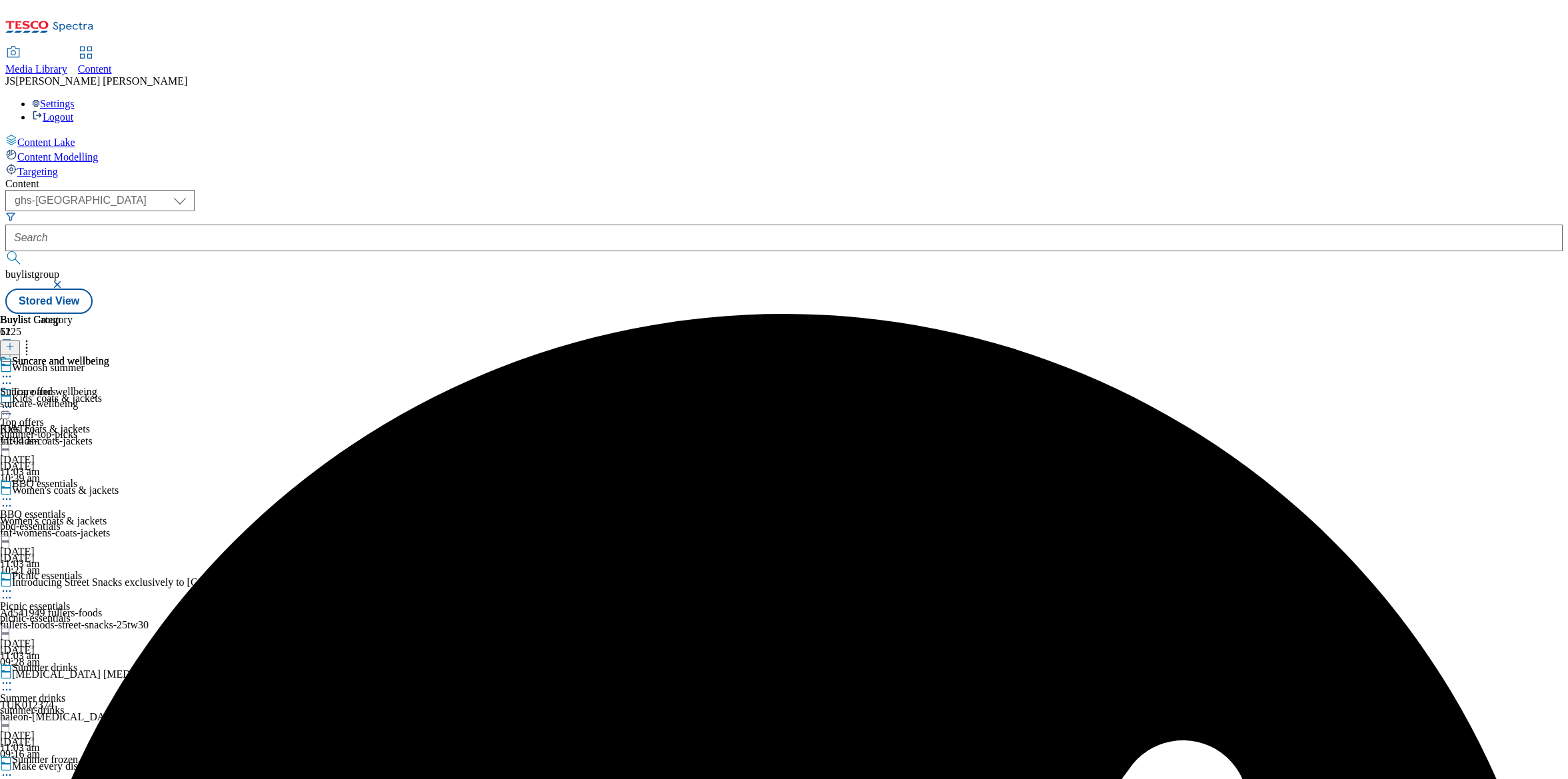
click at [14, 369] on icon at bounding box center [6, 376] width 14 height 14
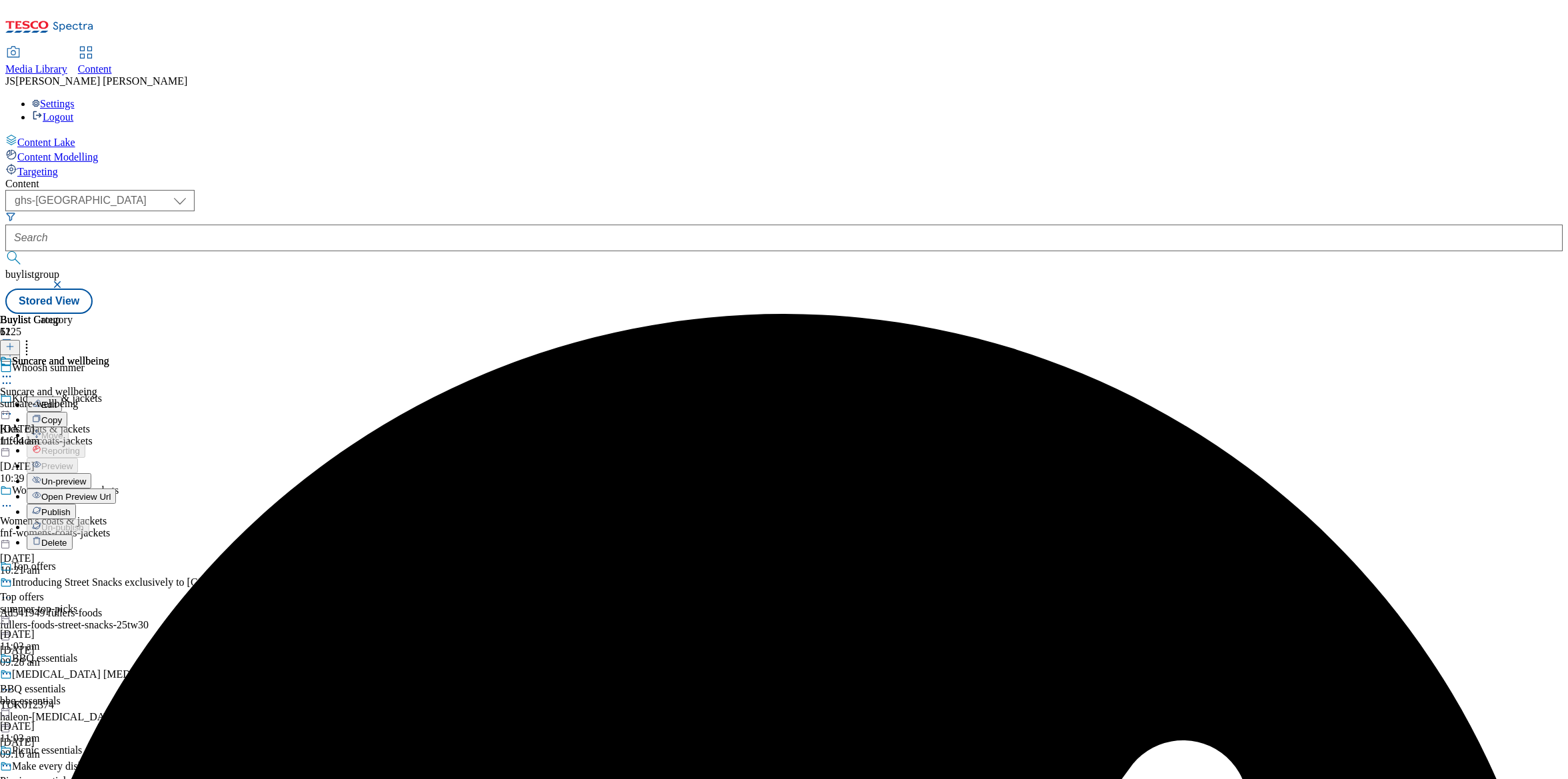
click at [86, 476] on span "Un-preview" at bounding box center [63, 481] width 45 height 10
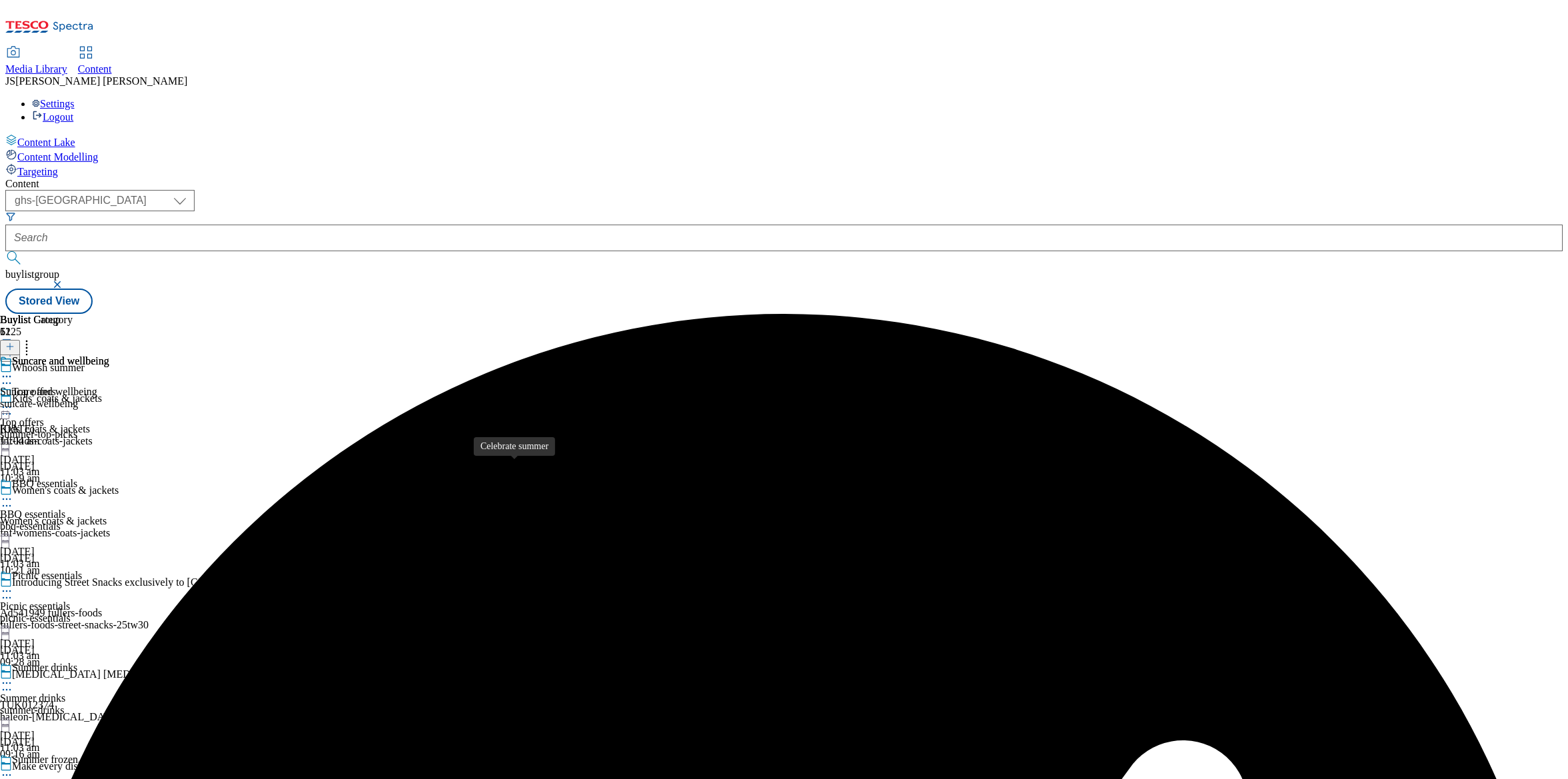
scroll to position [771, 0]
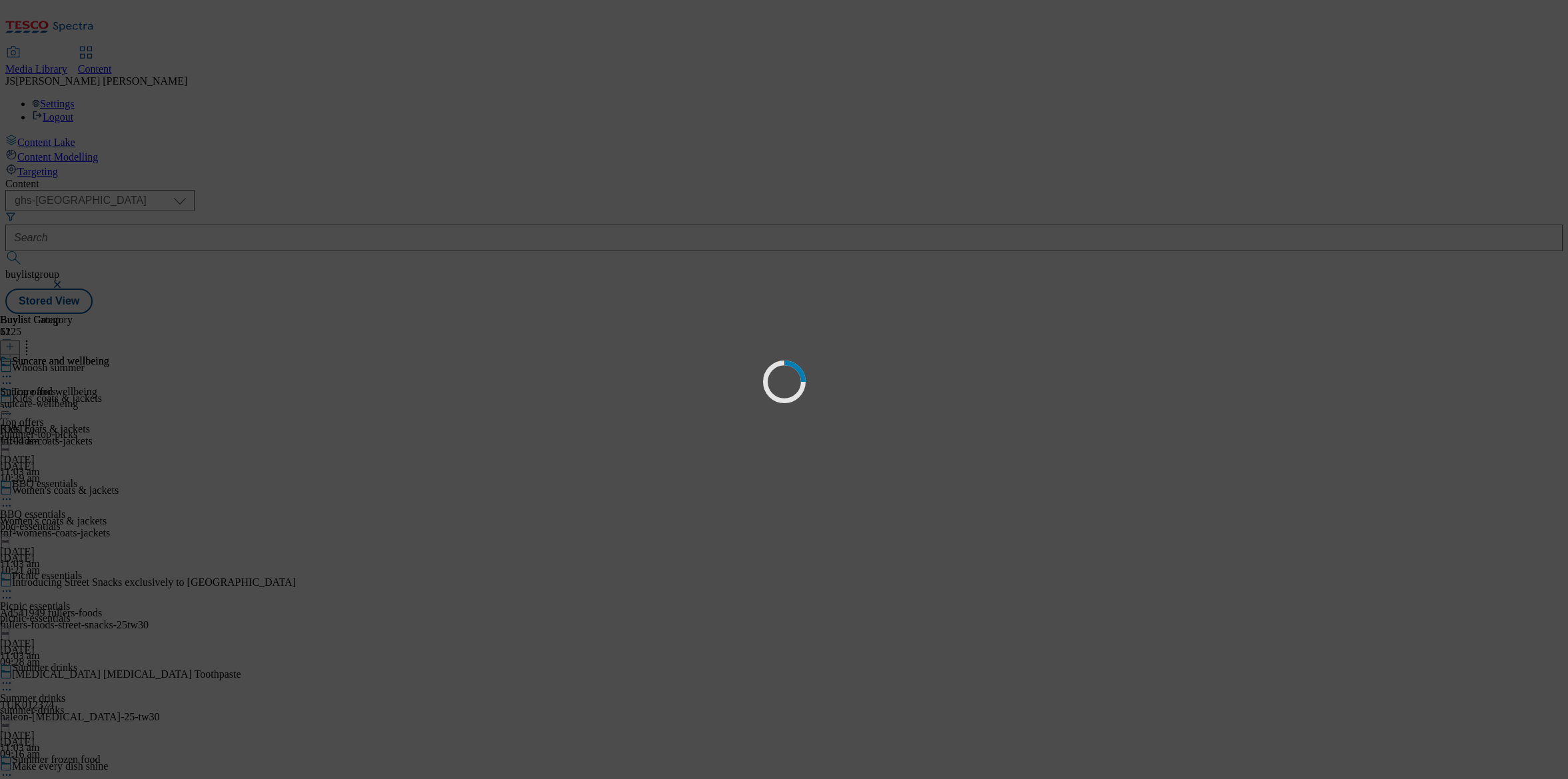
scroll to position [0, 0]
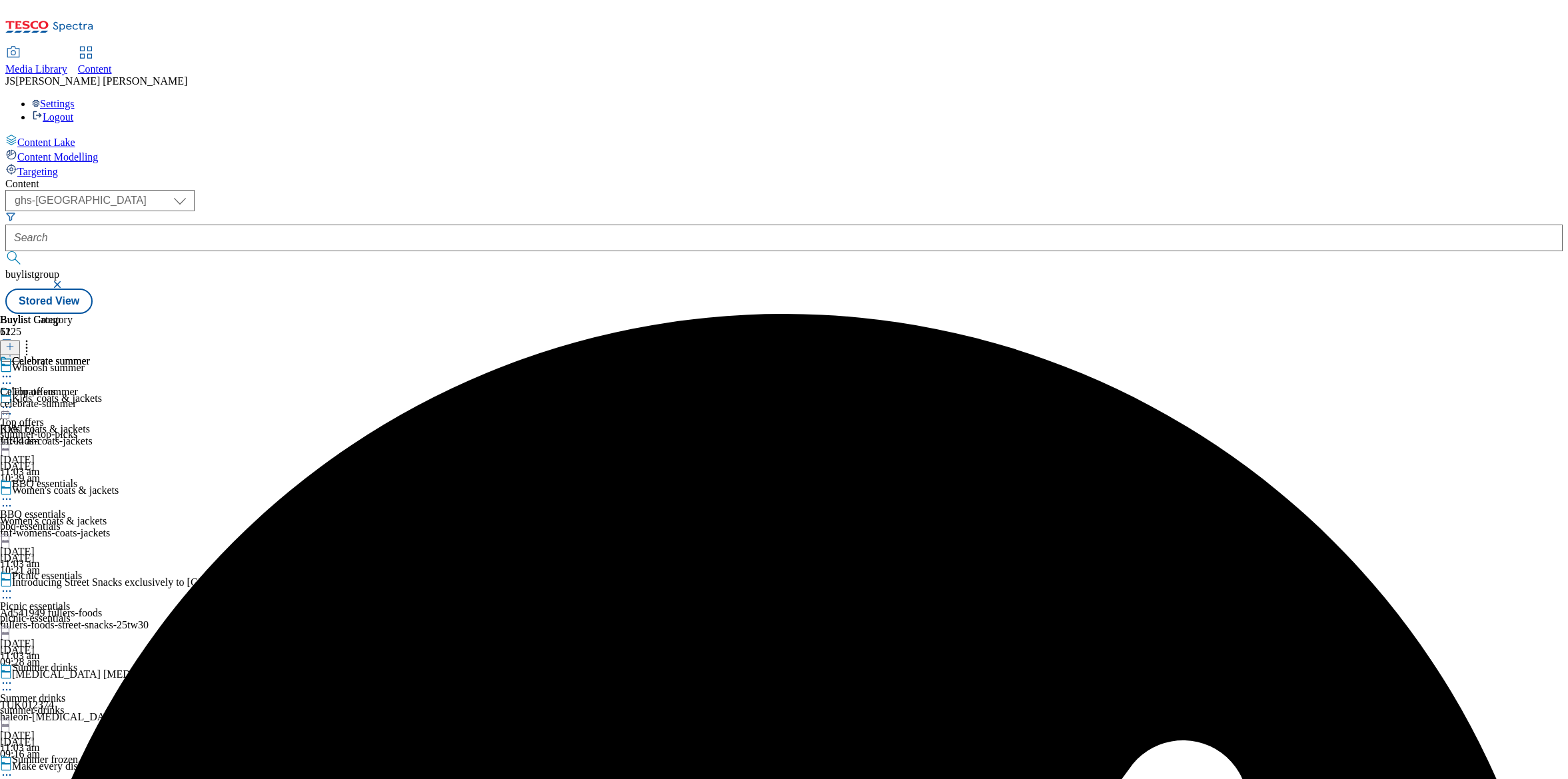
click at [14, 369] on icon at bounding box center [6, 376] width 14 height 14
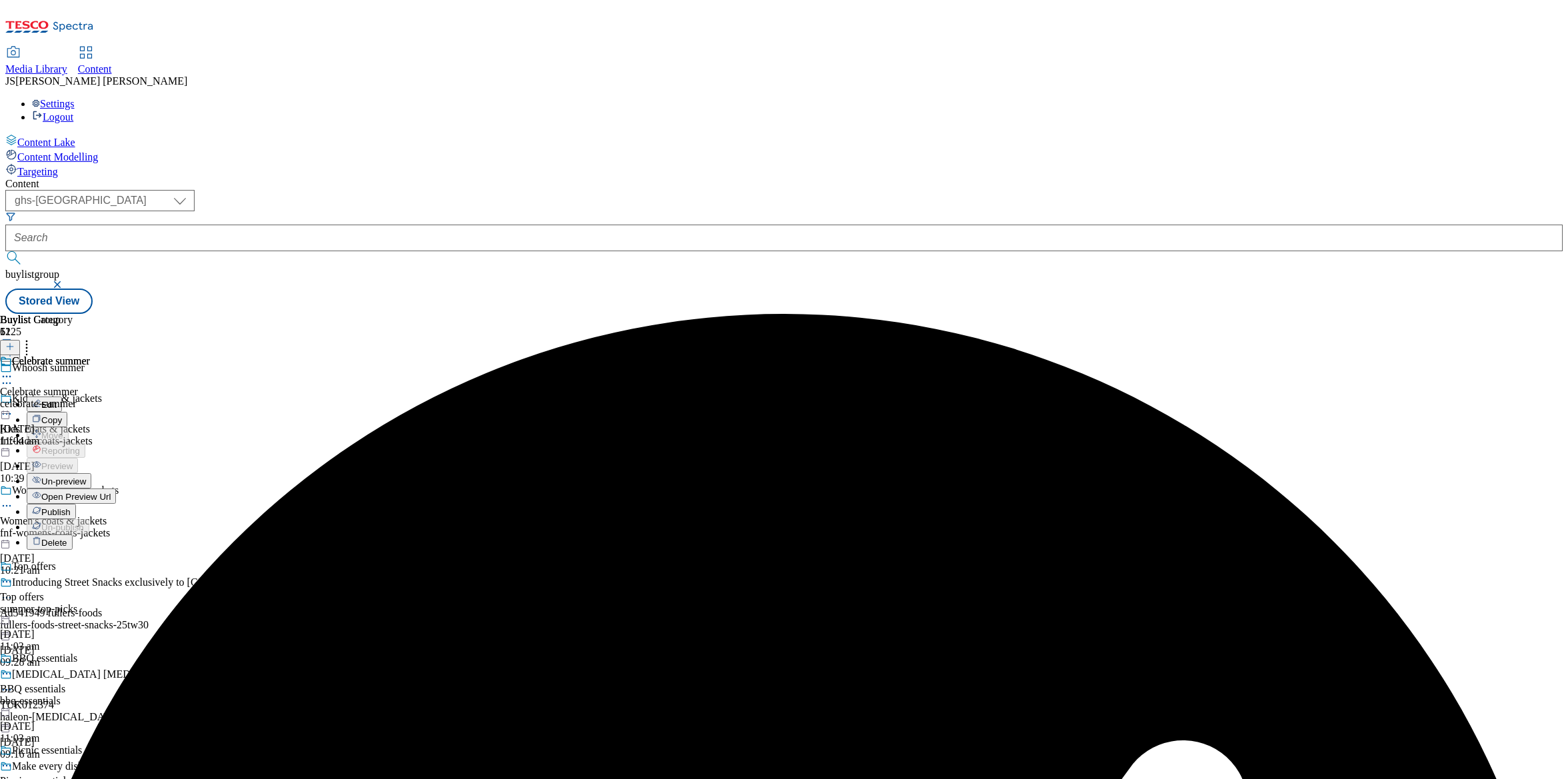
click at [86, 476] on span "Un-preview" at bounding box center [63, 481] width 45 height 10
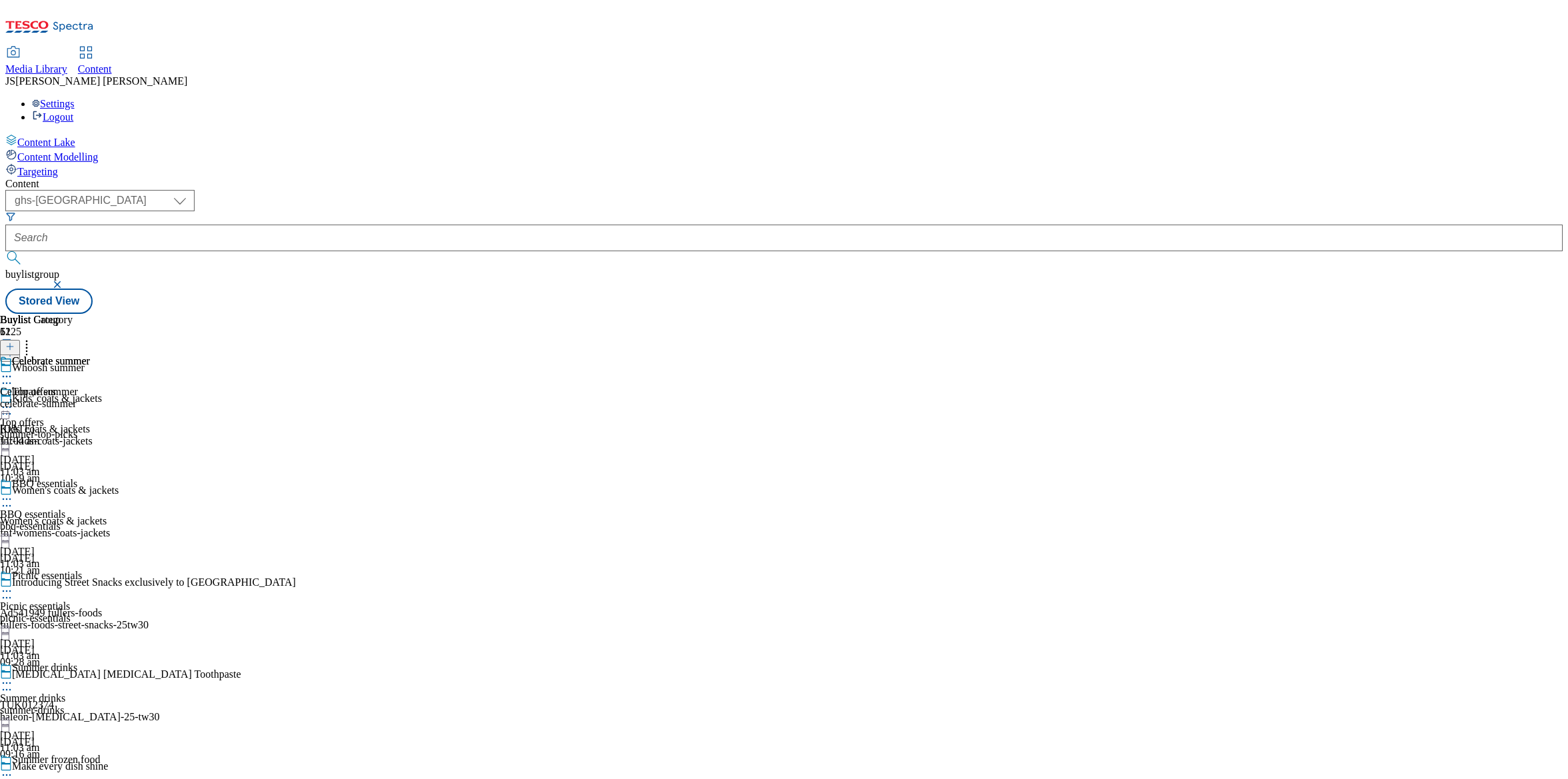
scroll to position [379, 0]
click at [14, 768] on icon at bounding box center [6, 774] width 14 height 14
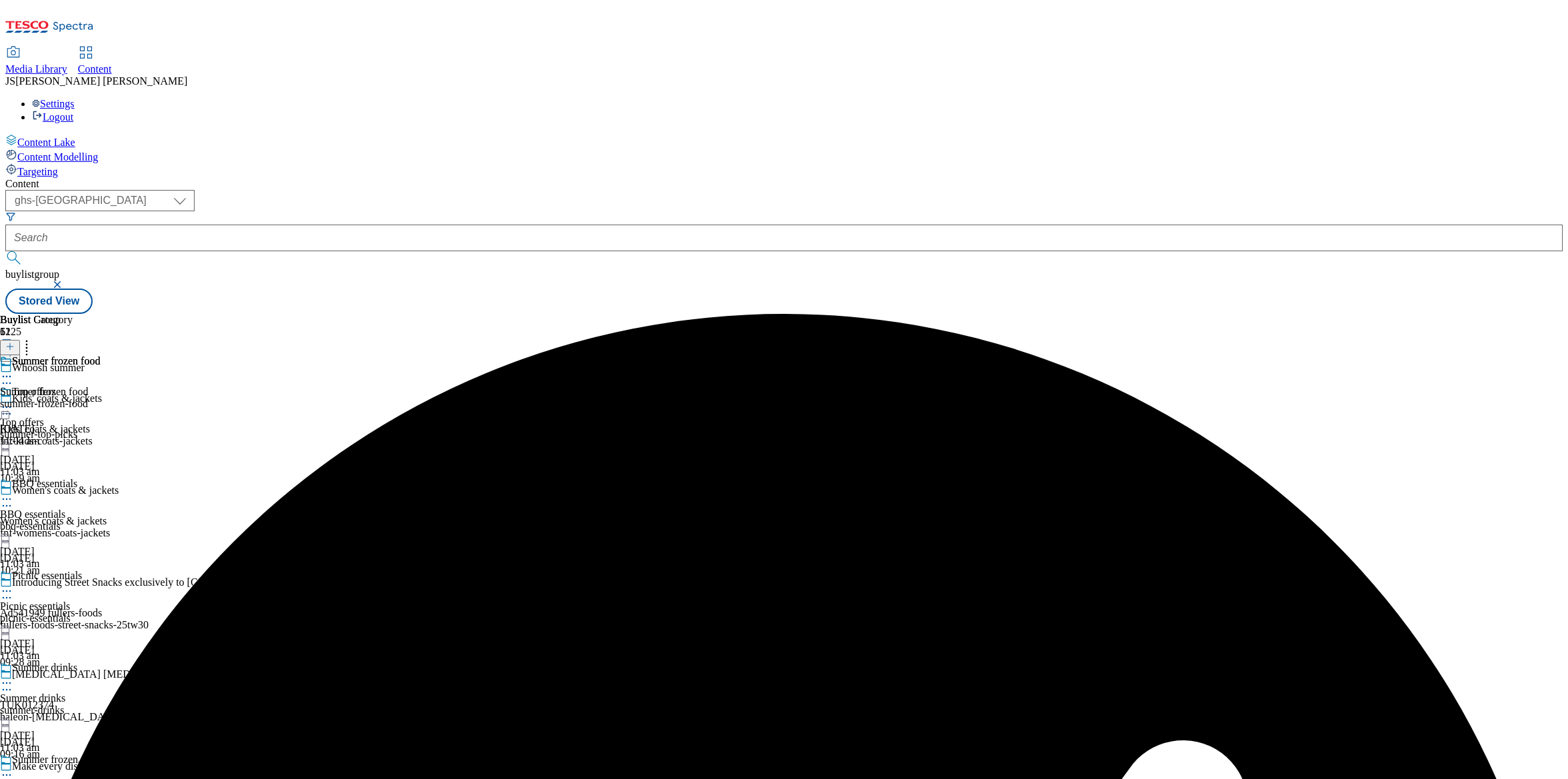
click at [14, 369] on icon at bounding box center [6, 376] width 14 height 14
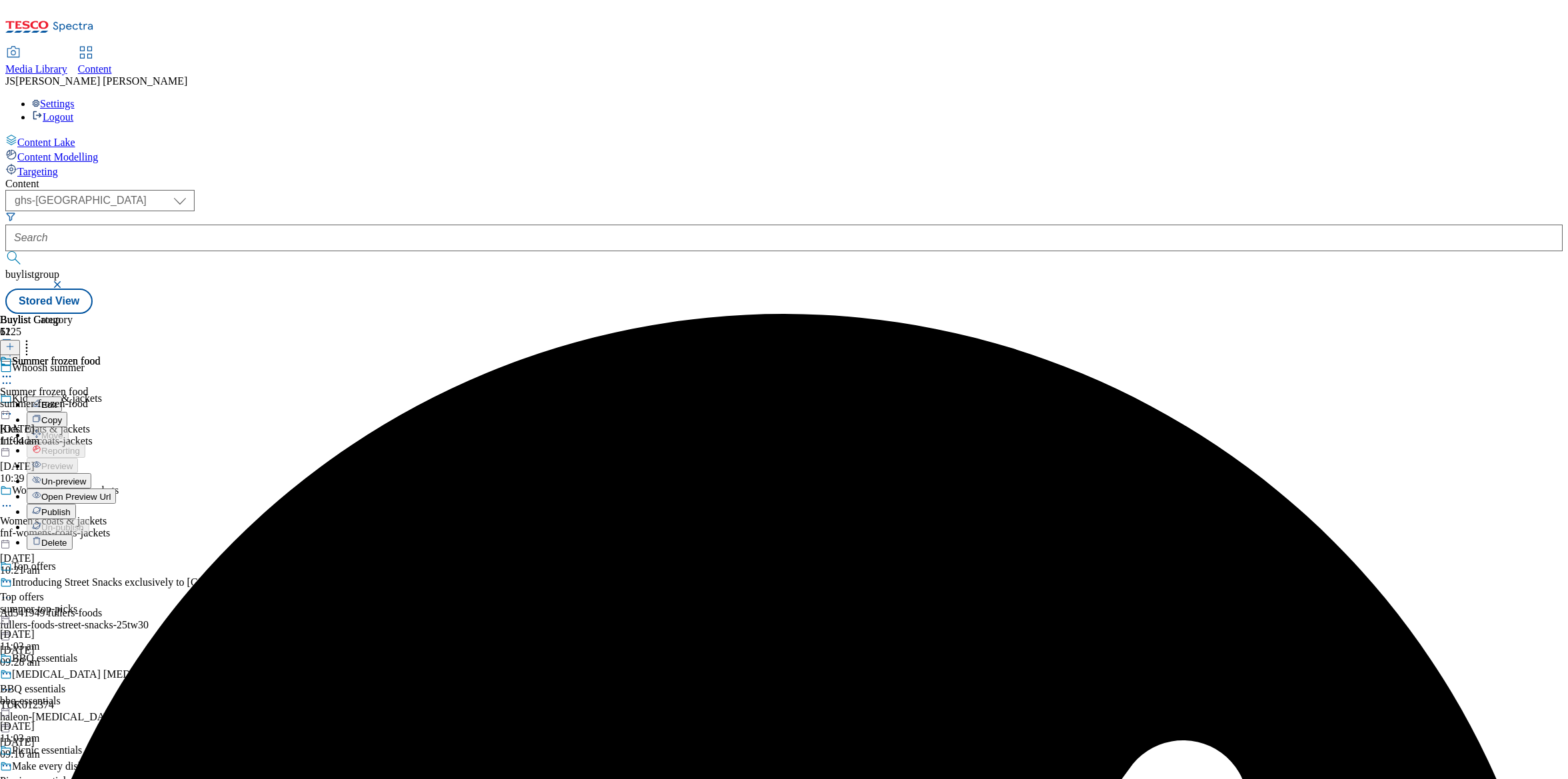
click at [86, 476] on span "Un-preview" at bounding box center [63, 481] width 45 height 10
